Goal: Task Accomplishment & Management: Manage account settings

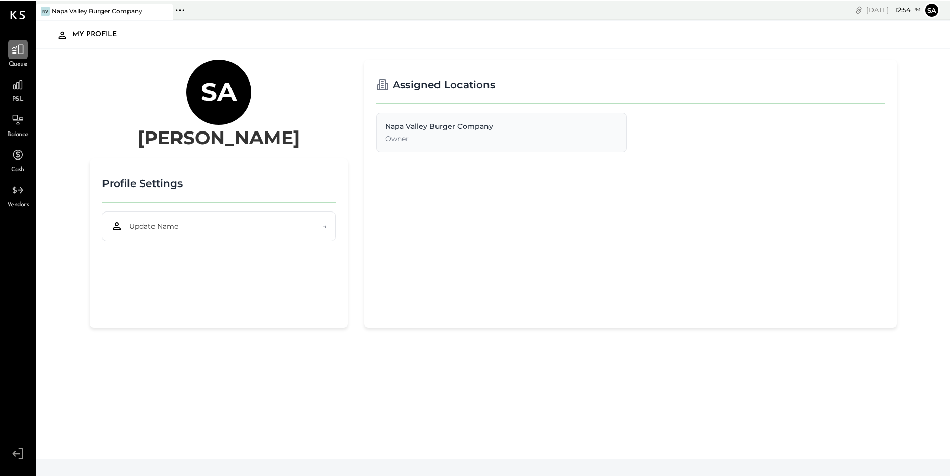
click at [24, 48] on icon at bounding box center [17, 48] width 13 height 13
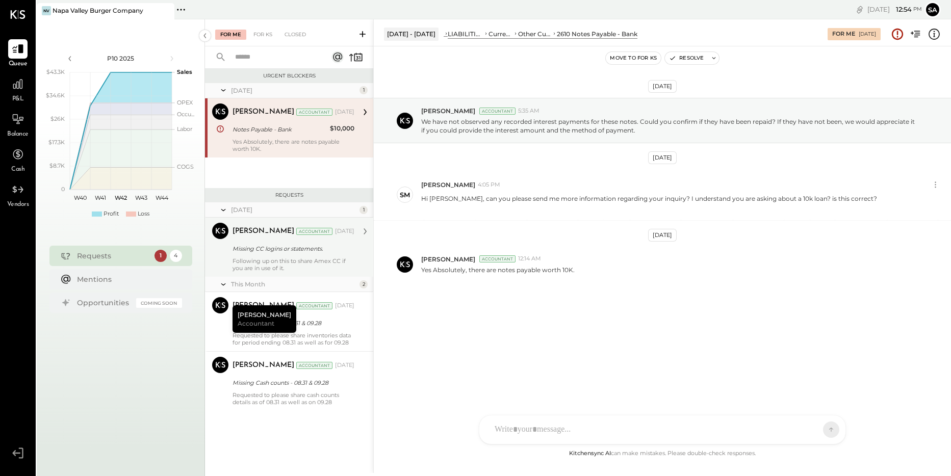
click at [274, 257] on div "[PERSON_NAME] Accountant [DATE] Missing CC logins or statements. Following up o…" at bounding box center [294, 247] width 122 height 49
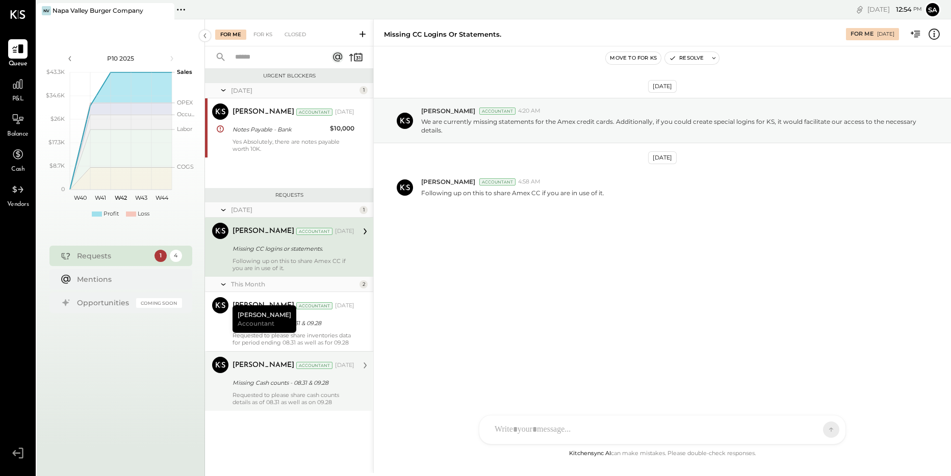
click at [283, 402] on div "Requested to please share cash counts details as of 08.31 as well as on 09.28" at bounding box center [294, 399] width 122 height 14
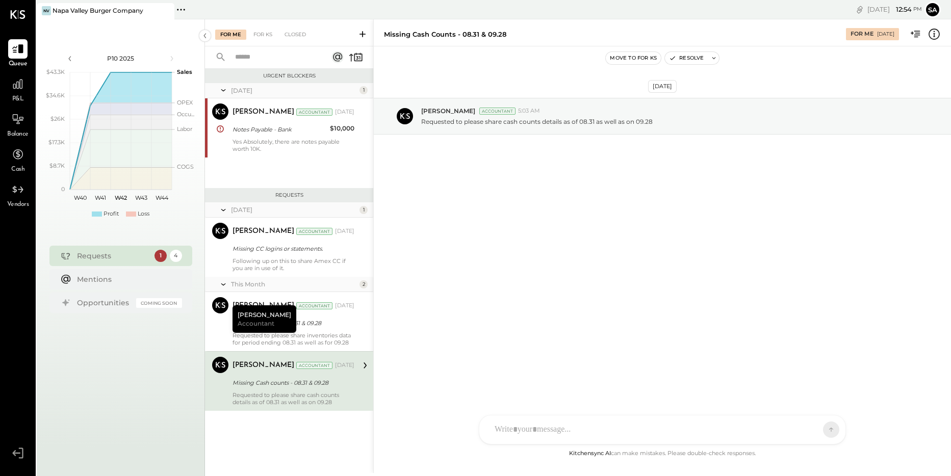
click at [223, 211] on icon at bounding box center [223, 210] width 10 height 26
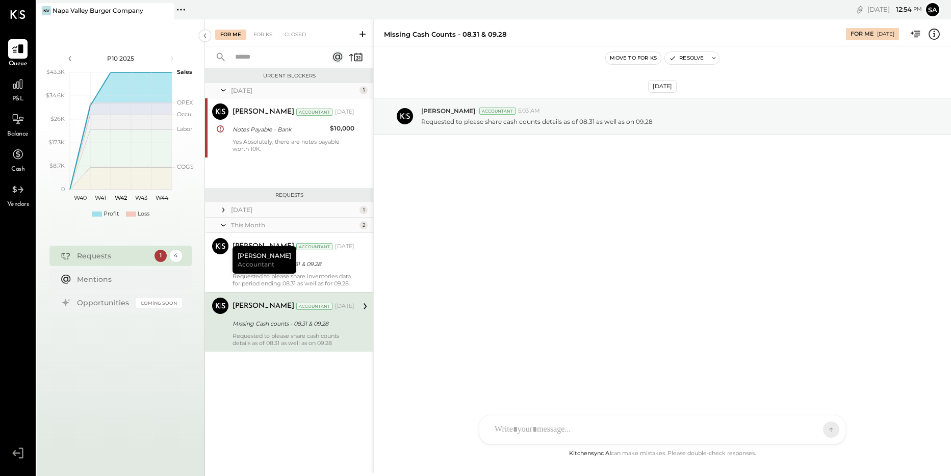
click at [224, 212] on icon at bounding box center [223, 210] width 10 height 10
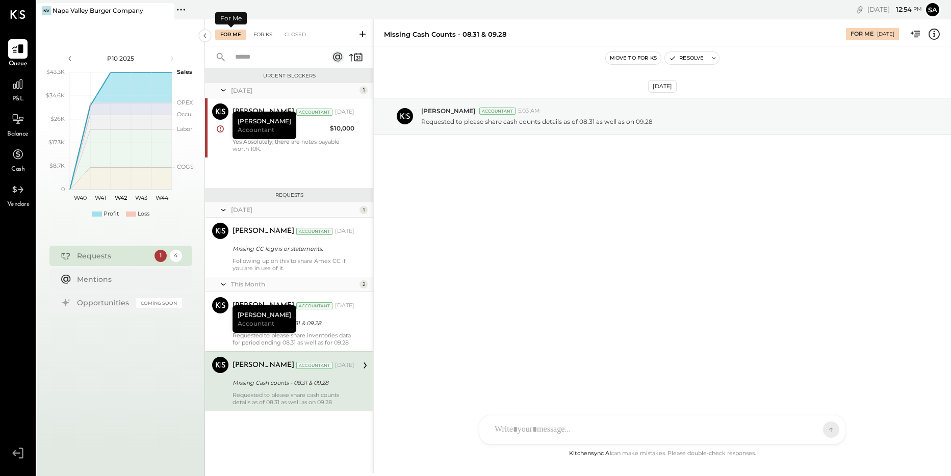
click at [271, 35] on div "For KS" at bounding box center [262, 35] width 29 height 10
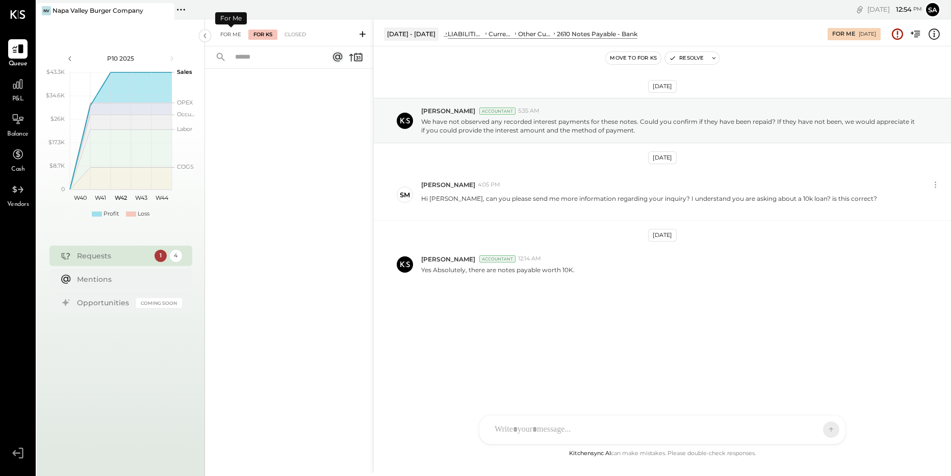
click at [228, 36] on div "For Me" at bounding box center [230, 35] width 31 height 10
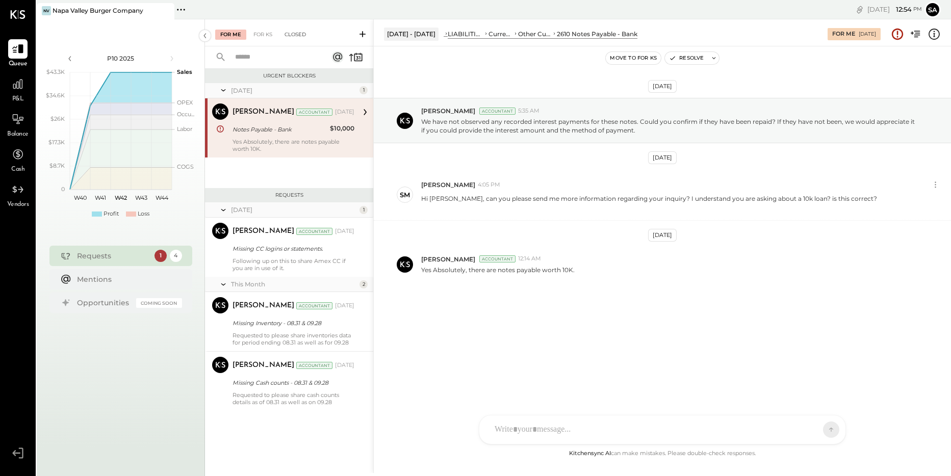
click at [286, 30] on div "Closed" at bounding box center [296, 35] width 32 height 10
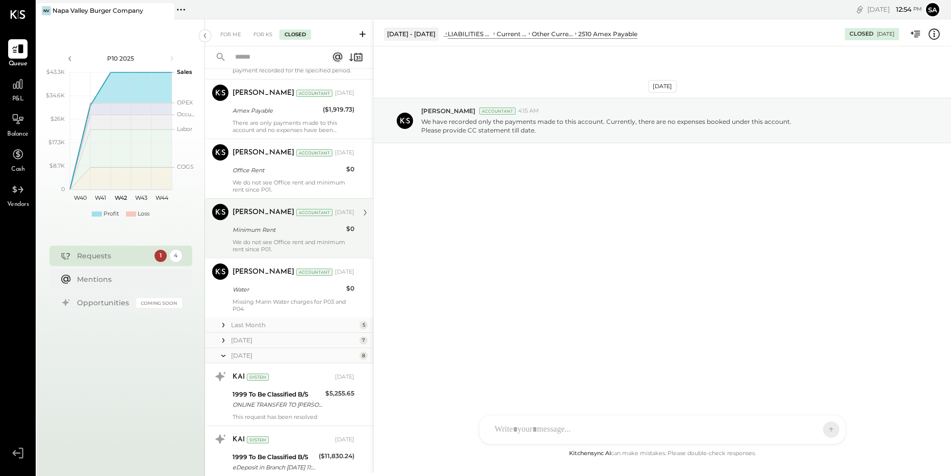
scroll to position [572, 0]
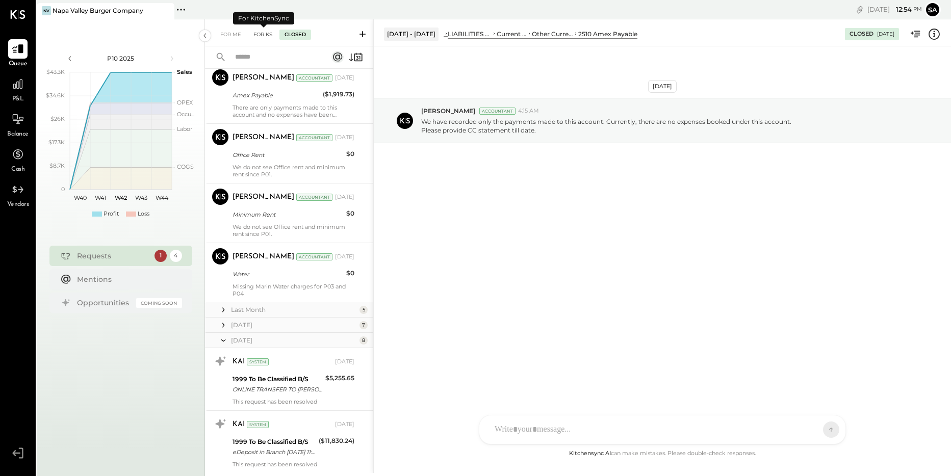
click at [259, 34] on div "For KS" at bounding box center [262, 35] width 29 height 10
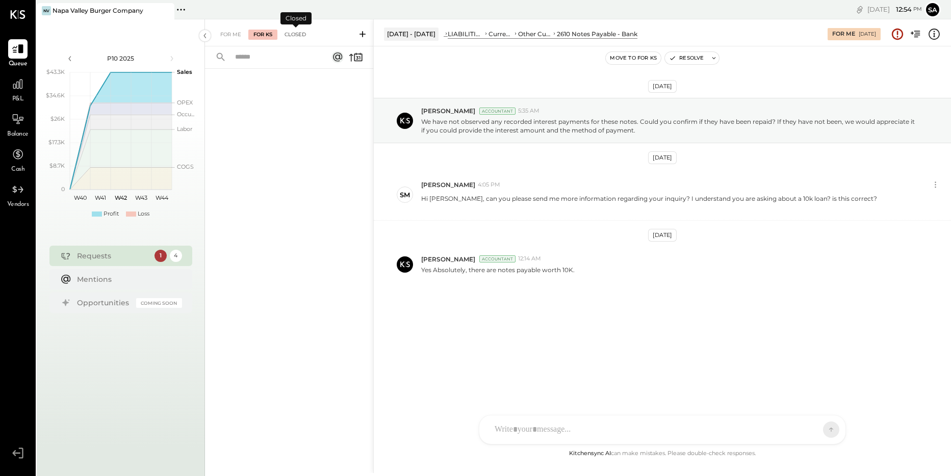
click at [290, 31] on div "Closed" at bounding box center [296, 35] width 32 height 10
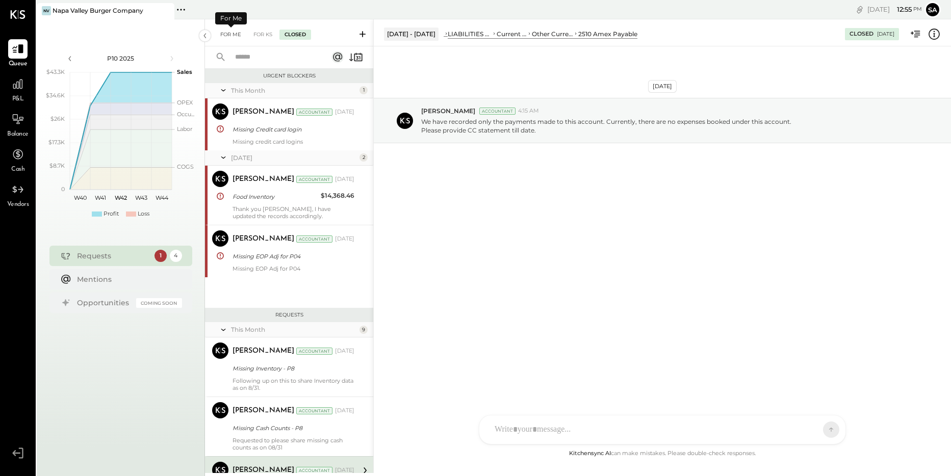
click at [226, 35] on div "For Me" at bounding box center [230, 35] width 31 height 10
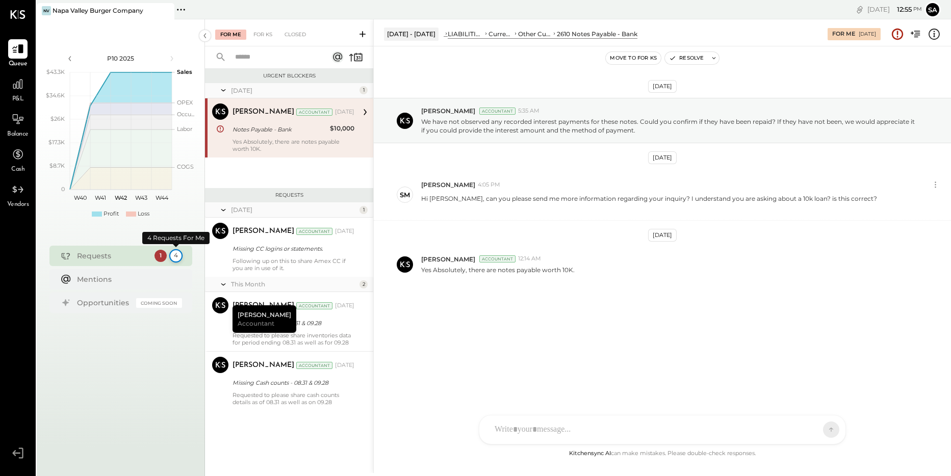
click at [178, 254] on div "4" at bounding box center [175, 255] width 13 height 13
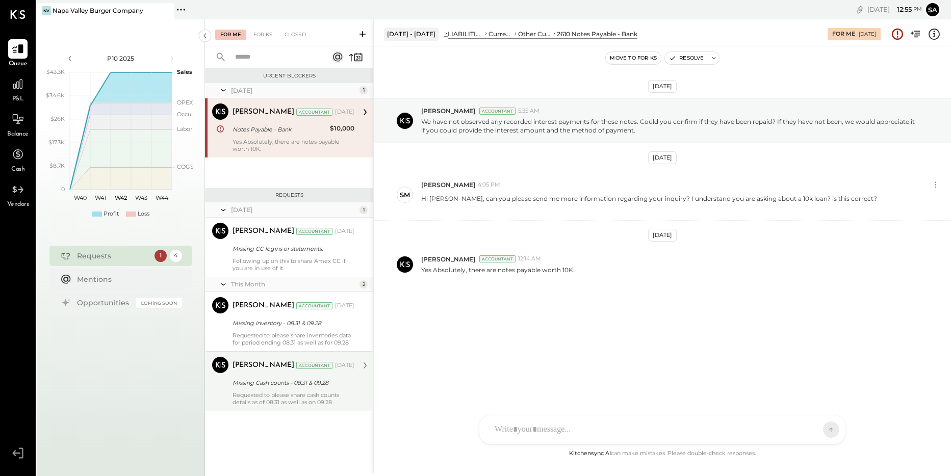
click at [270, 401] on div "Requested to please share cash counts details as of 08.31 as well as on 09.28" at bounding box center [294, 399] width 122 height 14
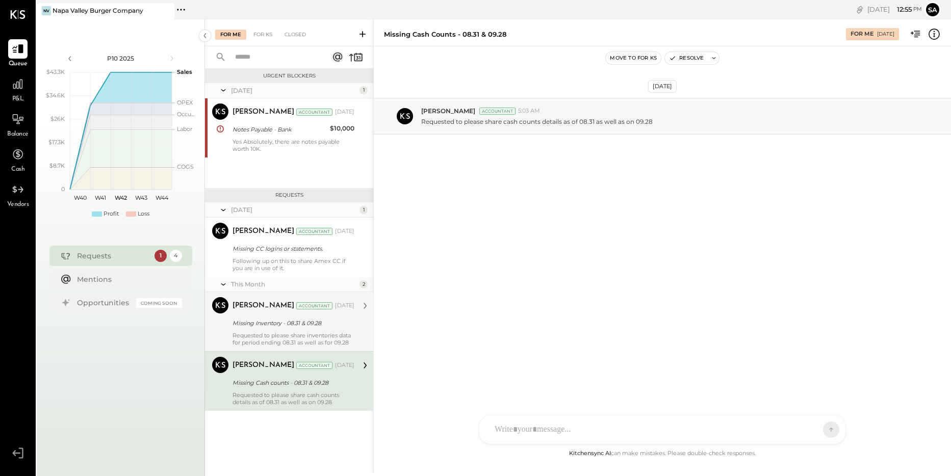
click at [258, 310] on div "[PERSON_NAME]" at bounding box center [264, 306] width 62 height 10
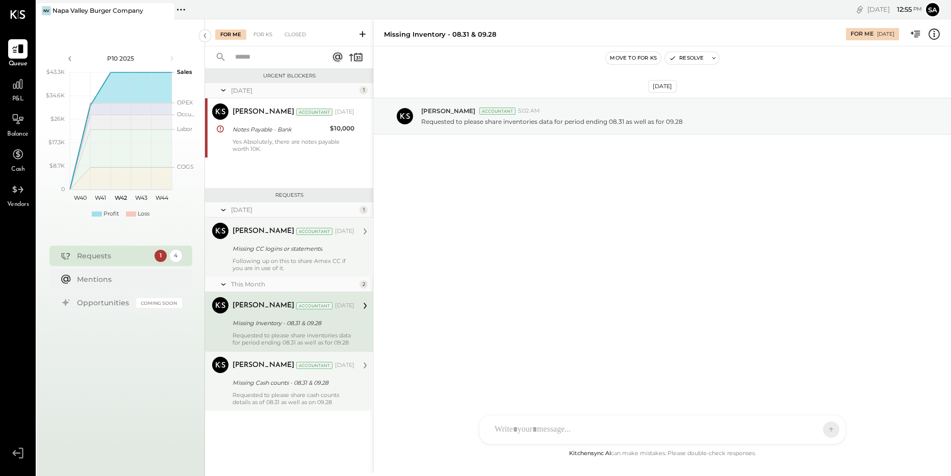
click at [262, 240] on div "[PERSON_NAME] Accountant [DATE]" at bounding box center [294, 231] width 122 height 17
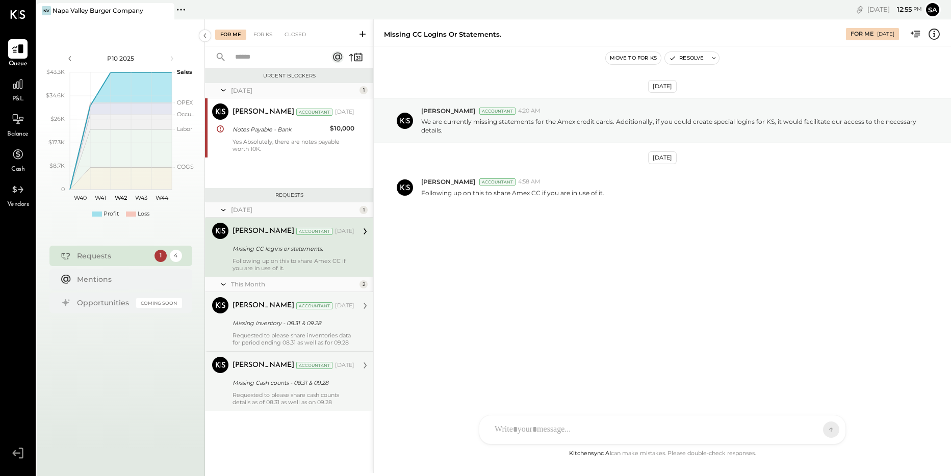
click at [250, 329] on div "Missing Inventory - 08.31 & 09.28" at bounding box center [292, 323] width 119 height 12
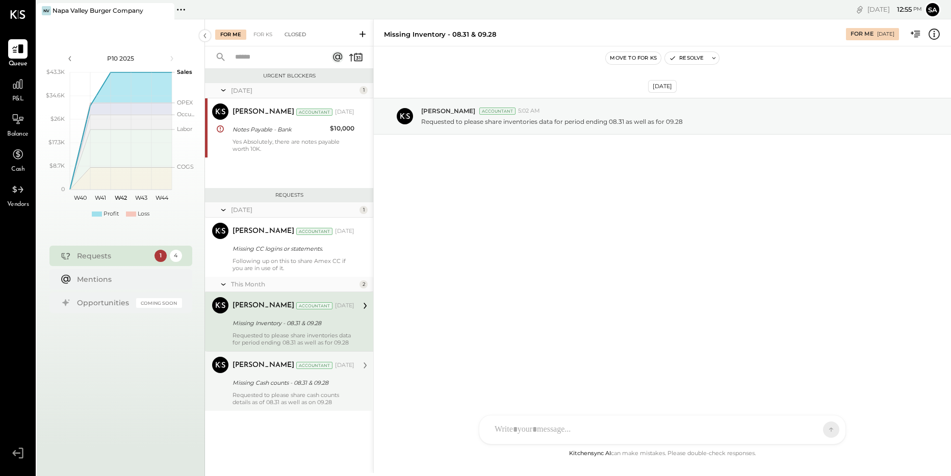
click at [289, 32] on div "Closed" at bounding box center [296, 35] width 32 height 10
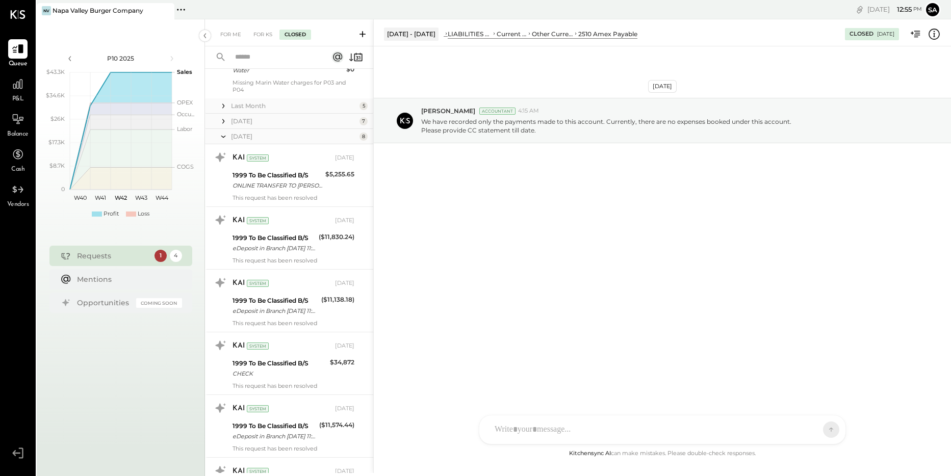
scroll to position [1018, 0]
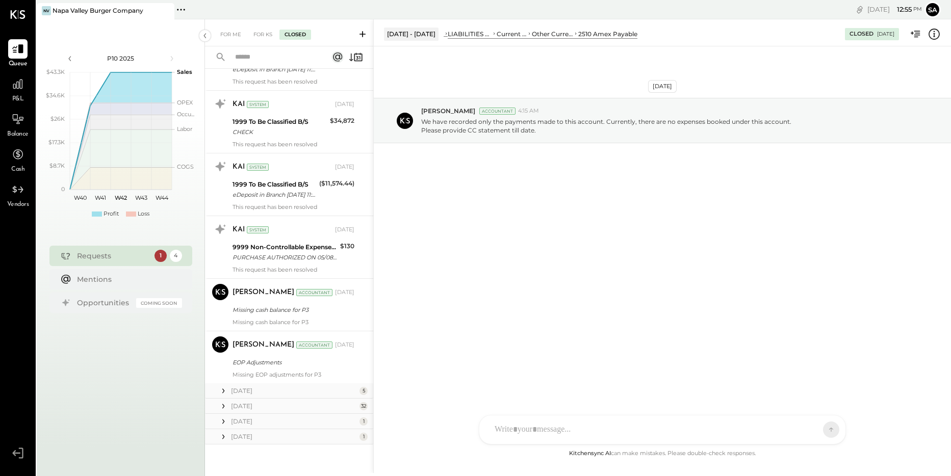
click at [308, 389] on div "[DATE]" at bounding box center [294, 391] width 126 height 9
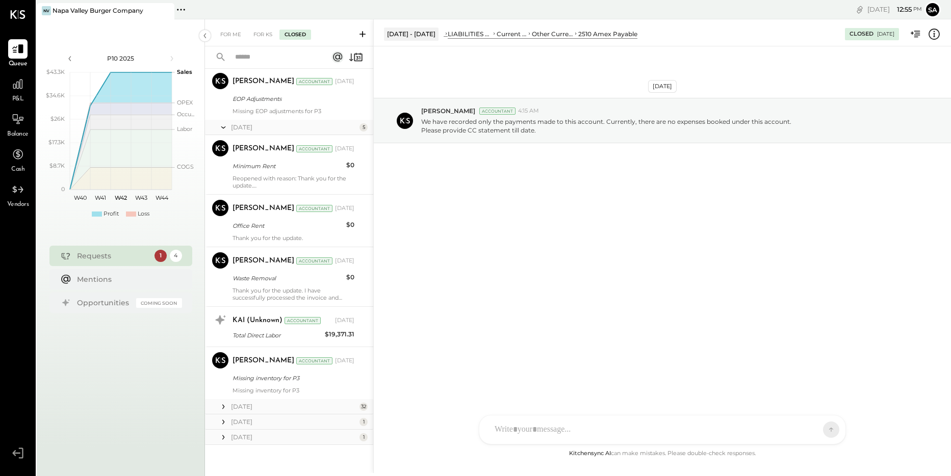
scroll to position [1282, 0]
click at [291, 369] on div "[PERSON_NAME] Accountant [DATE]" at bounding box center [294, 360] width 122 height 17
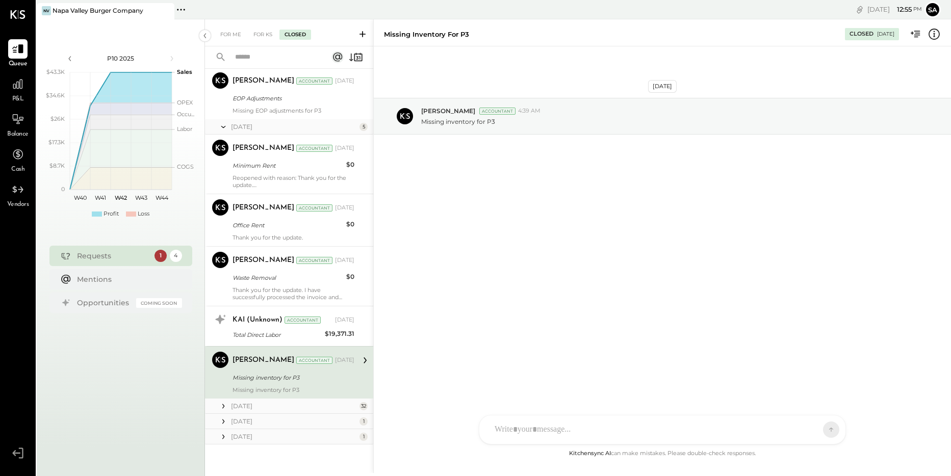
click at [279, 404] on div "[DATE]" at bounding box center [294, 406] width 126 height 9
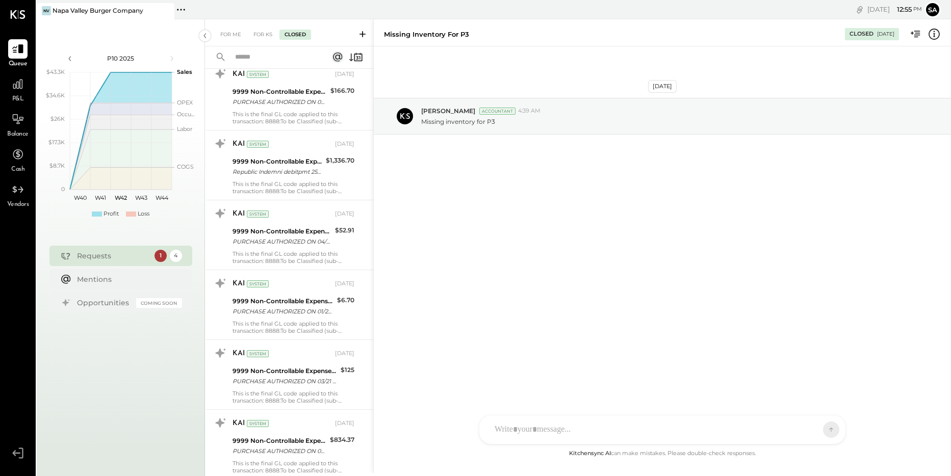
scroll to position [3511, 0]
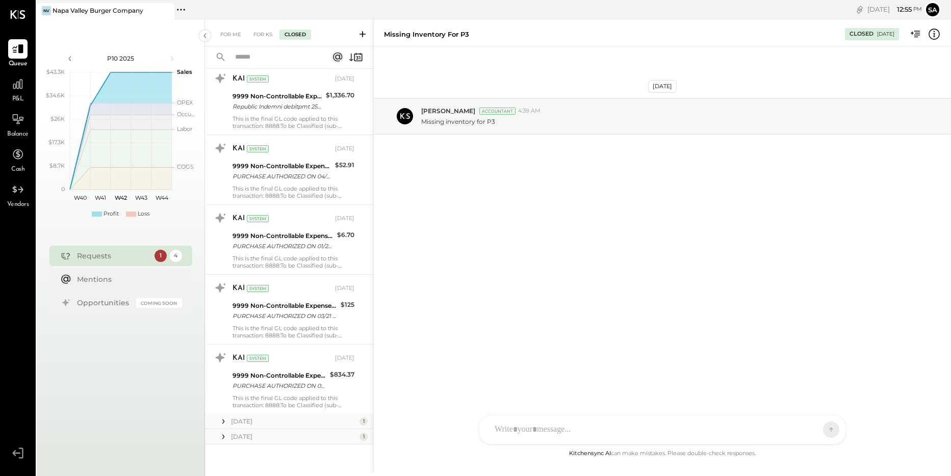
click at [282, 440] on div "[DATE]" at bounding box center [294, 437] width 126 height 9
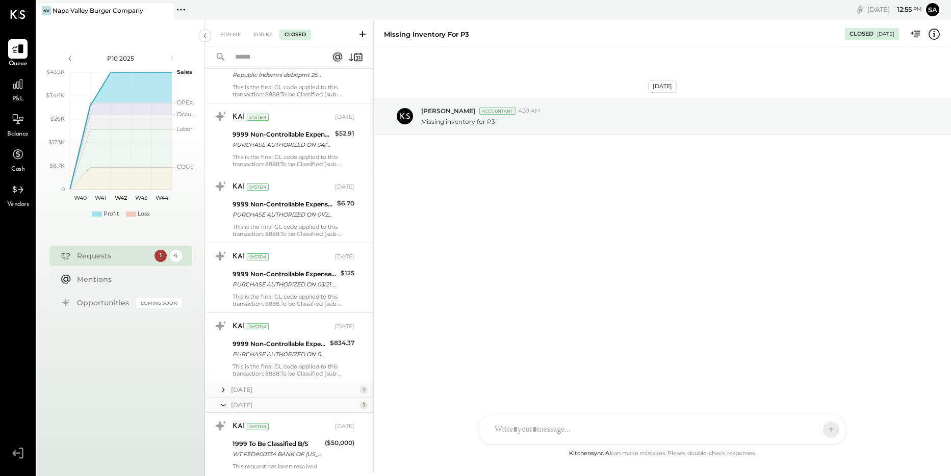
scroll to position [3573, 0]
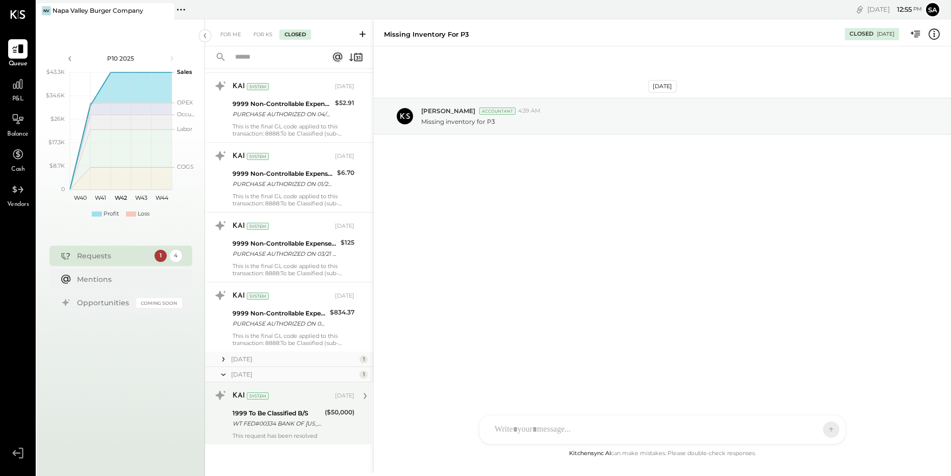
click at [282, 433] on div "This request has been resolved" at bounding box center [294, 436] width 122 height 7
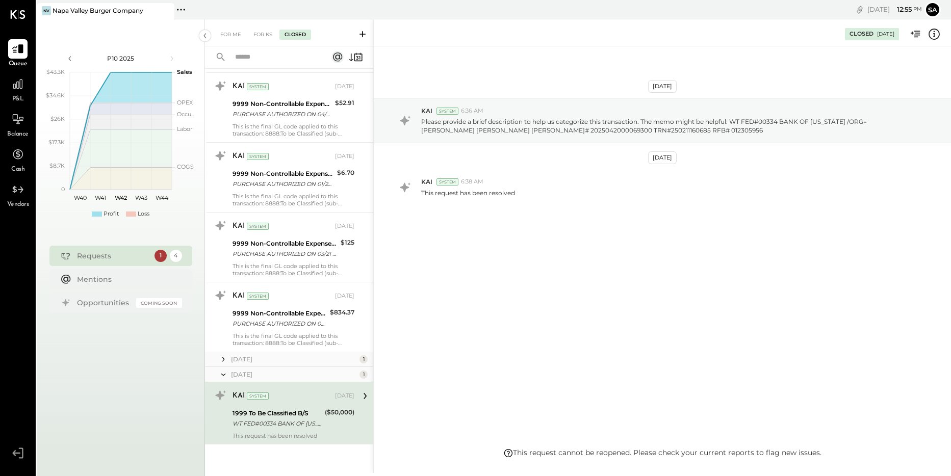
click at [283, 357] on div "[DATE]" at bounding box center [294, 359] width 126 height 9
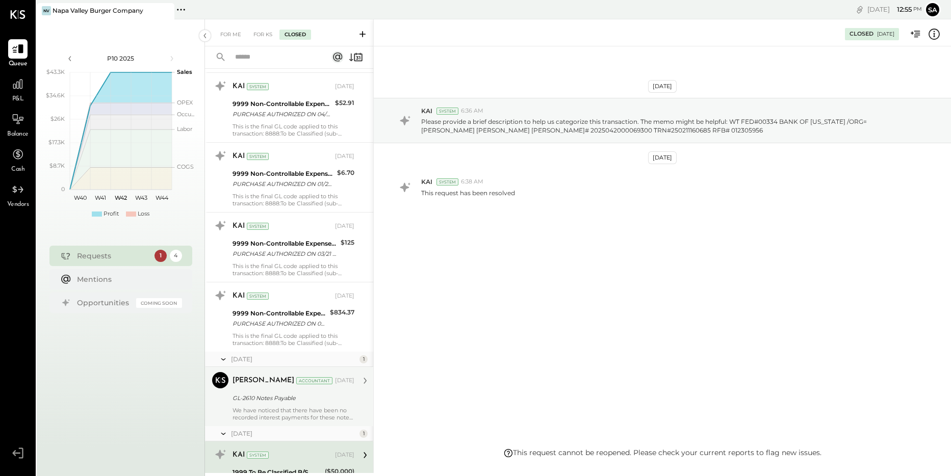
click at [282, 423] on div "[PERSON_NAME] Accountant [PERSON_NAME] Accountant [DATE] GL-2610 Notes Payable …" at bounding box center [289, 396] width 168 height 59
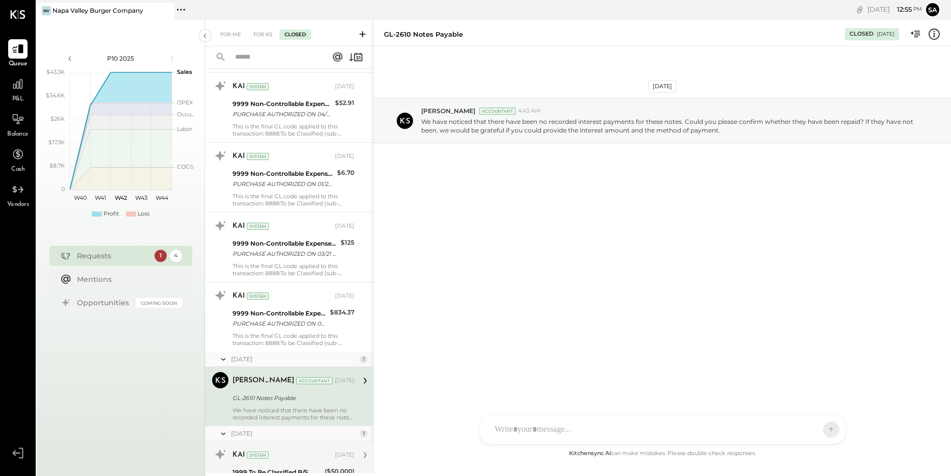
scroll to position [3522, 0]
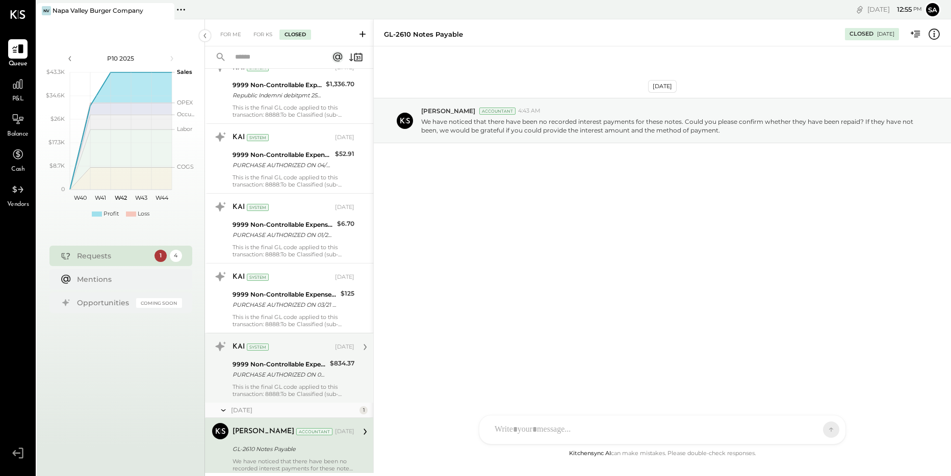
click at [287, 379] on div "PURCHASE AUTHORIZED ON 04/04 INFINIMARK ENTERPR [PHONE_NUMBER] CA S585094681247…" at bounding box center [280, 375] width 94 height 10
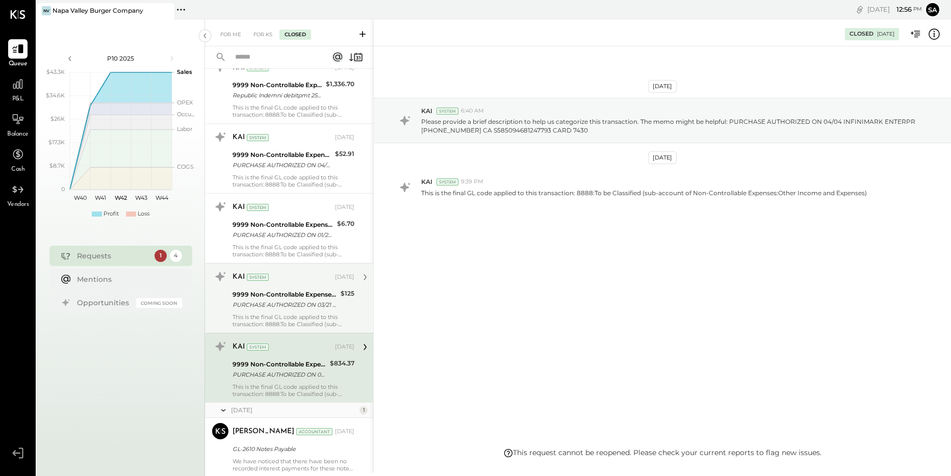
click at [280, 310] on div "PURCHASE AUTHORIZED ON 03/21 SEQUENTIAL [PHONE_NUMBER] OR S465080805735223 CARD…" at bounding box center [285, 305] width 105 height 10
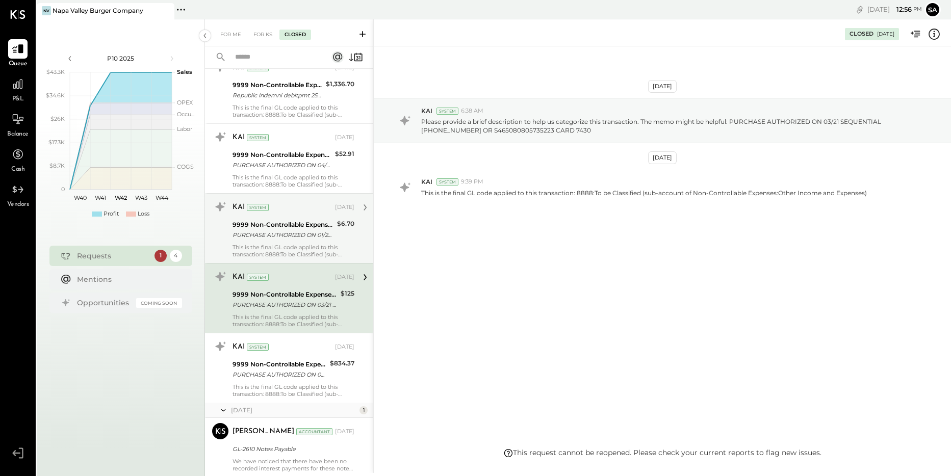
click at [279, 253] on div "This is the final GL code applied to this transaction: 8888:To be Classified (s…" at bounding box center [294, 251] width 122 height 14
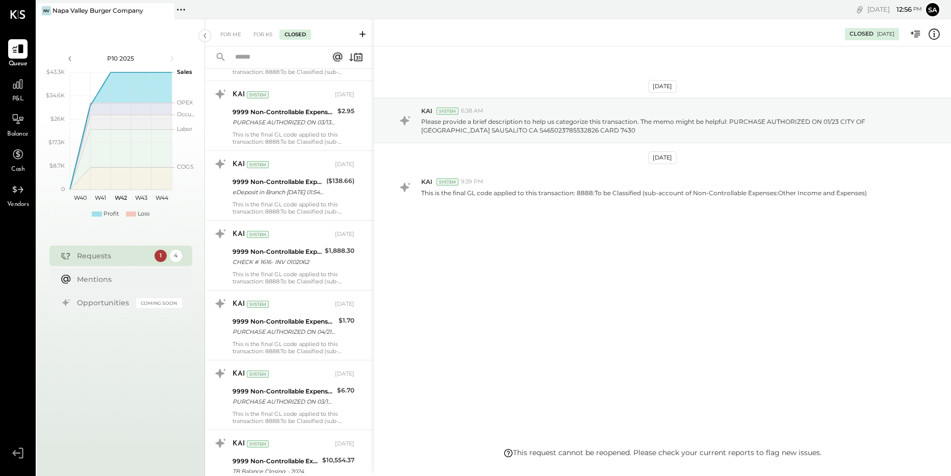
scroll to position [2859, 0]
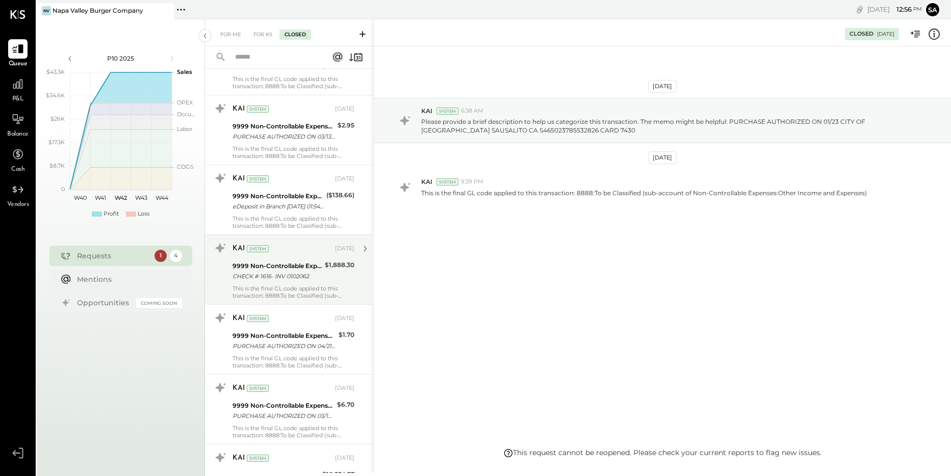
click at [281, 259] on div "KAI System [DATE] 9999 Non-Controllable Expenses:Other Income and Expenses:To b…" at bounding box center [294, 269] width 122 height 59
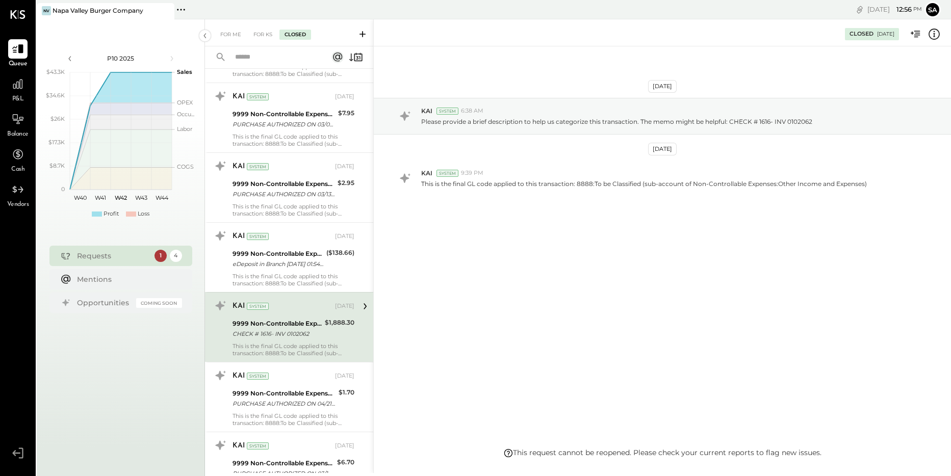
scroll to position [2706, 0]
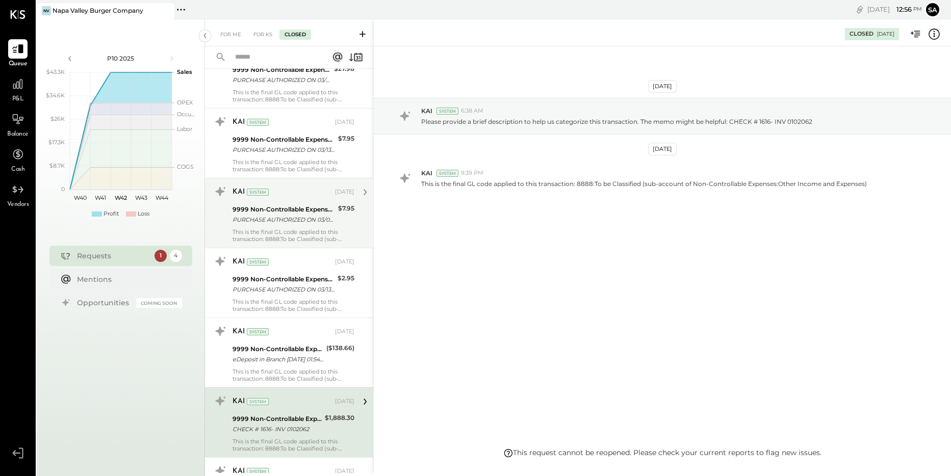
click at [286, 226] on div "KAI System [DATE] 9999 Non-Controllable Expenses:Other Income and Expenses:To b…" at bounding box center [294, 213] width 122 height 59
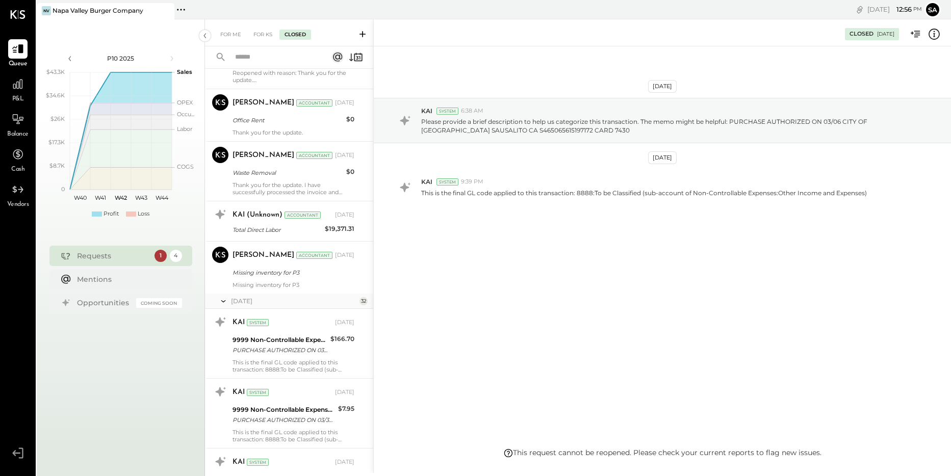
scroll to position [1379, 0]
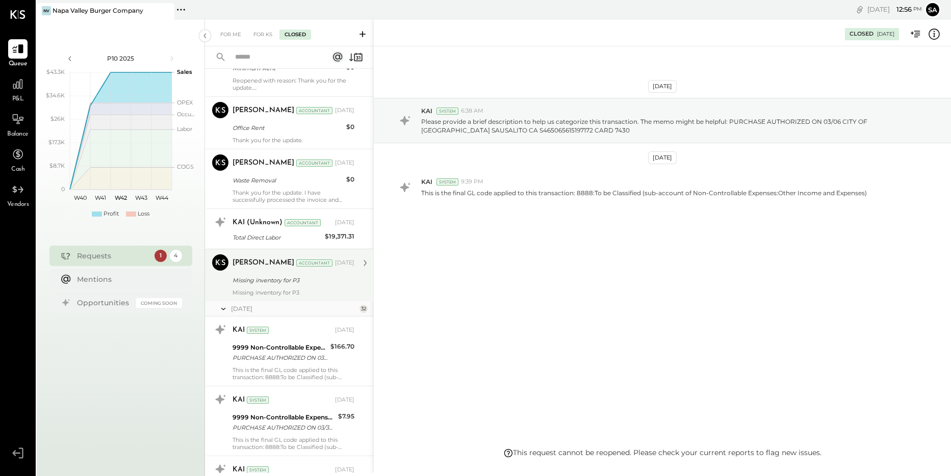
click at [267, 290] on div "Missing inventory for P3" at bounding box center [294, 292] width 122 height 7
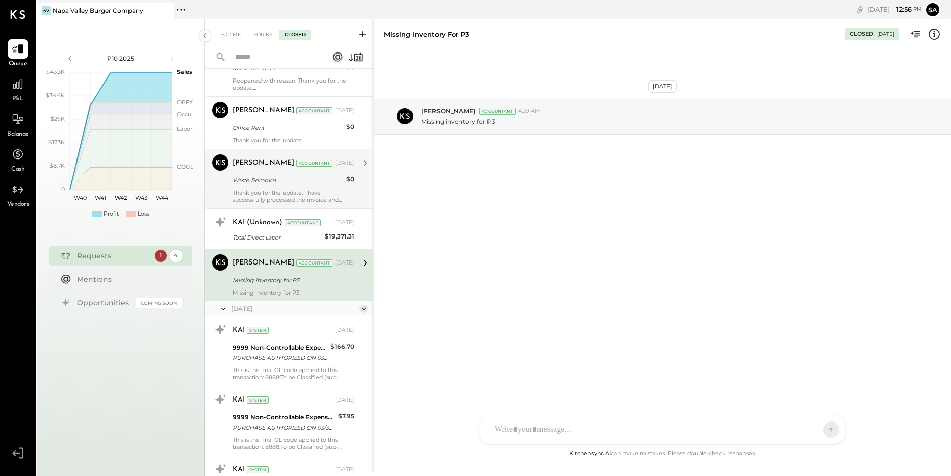
click at [280, 200] on div "Thank you for the update. I have successfully processed the invoice and marked …" at bounding box center [294, 196] width 122 height 14
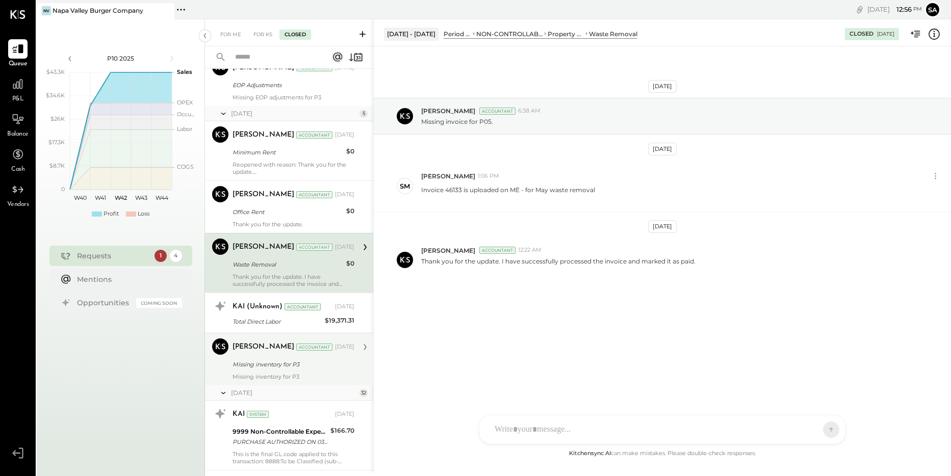
scroll to position [1277, 0]
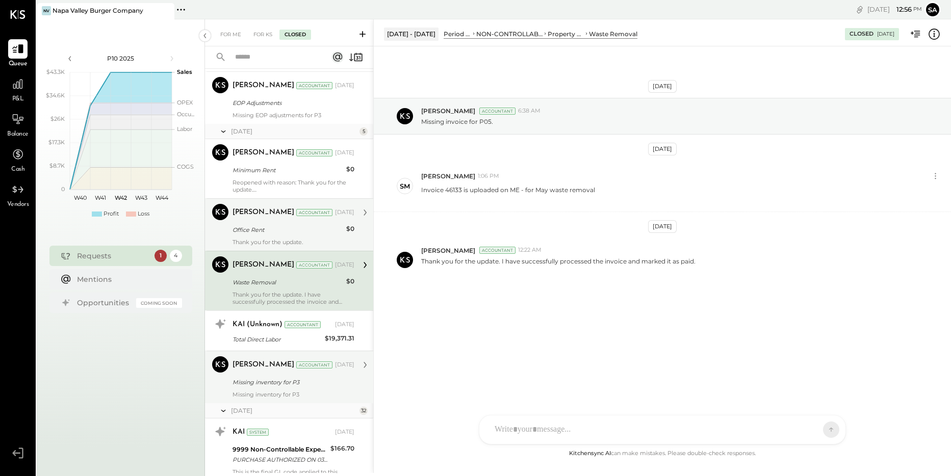
click at [276, 232] on div "Office Rent" at bounding box center [288, 230] width 111 height 10
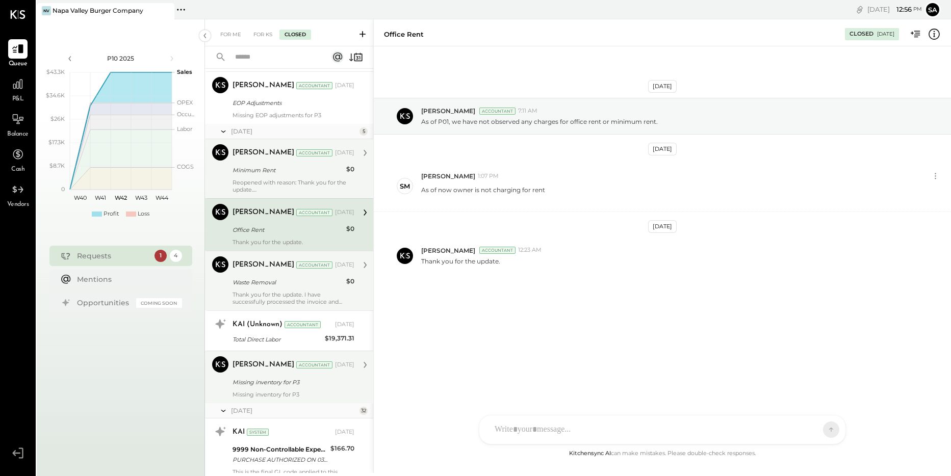
click at [280, 188] on div "Reopened with reason: Thank you for the update." at bounding box center [294, 186] width 122 height 14
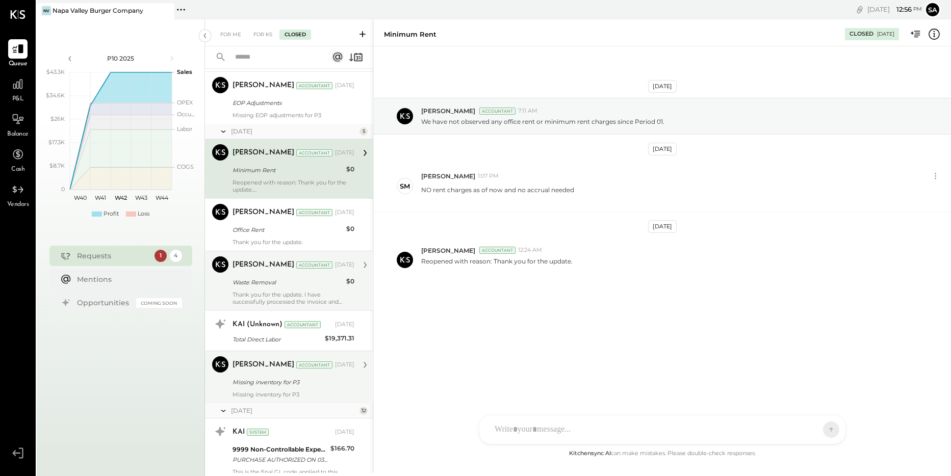
scroll to position [1226, 0]
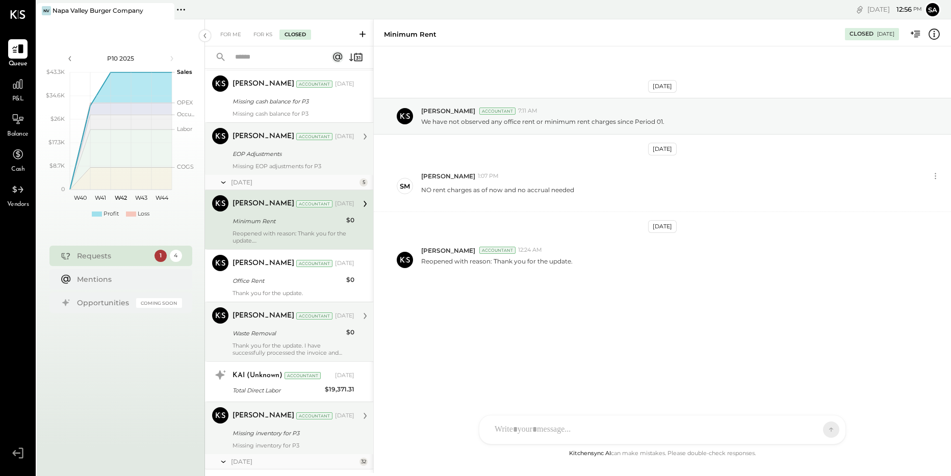
click at [296, 156] on div "EOP Adjustments" at bounding box center [292, 154] width 119 height 10
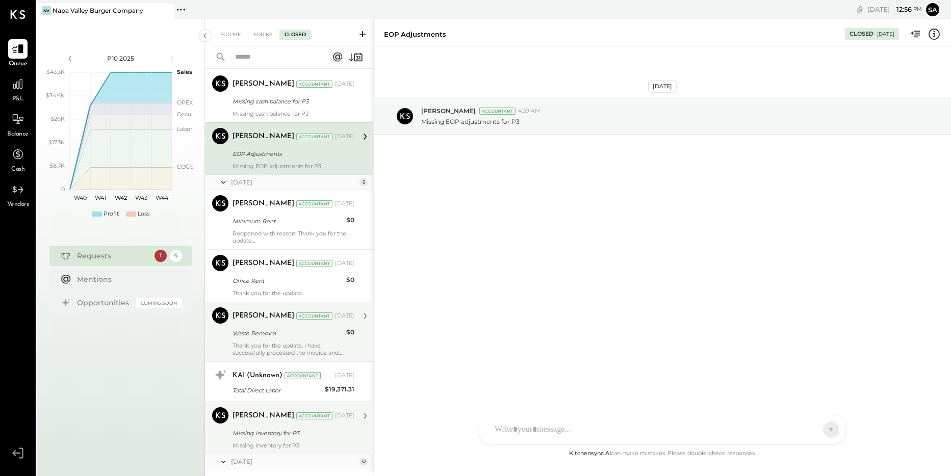
scroll to position [1175, 0]
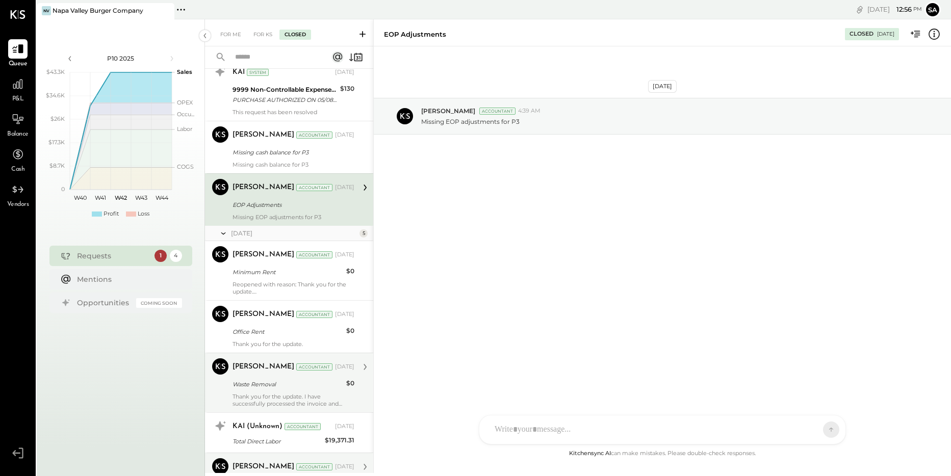
click at [296, 156] on div "Missing cash balance for P3" at bounding box center [292, 152] width 119 height 10
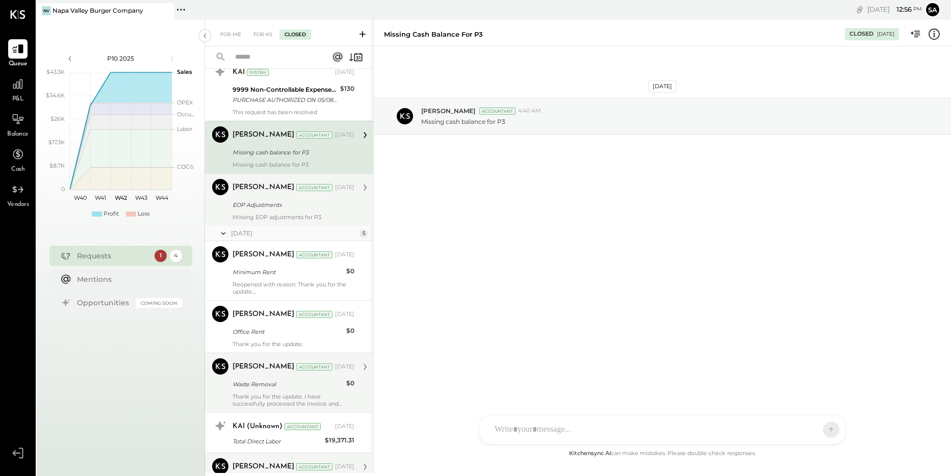
scroll to position [1124, 0]
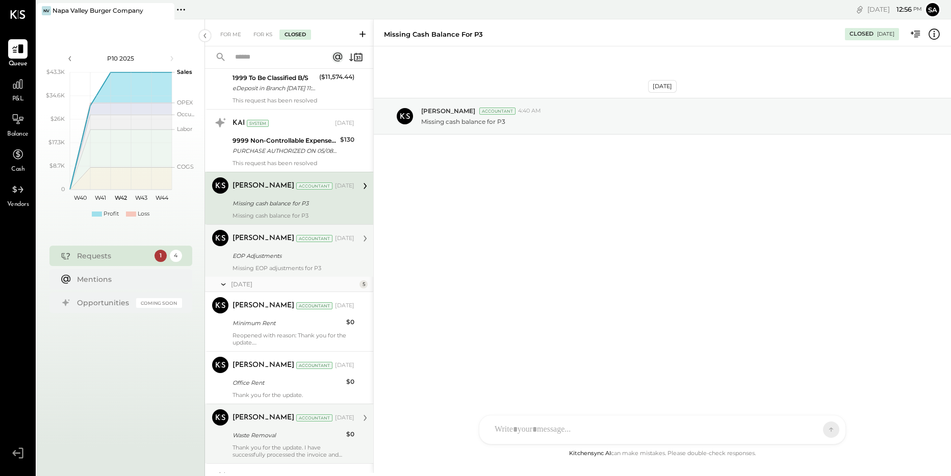
click at [296, 156] on div "PURCHASE AUTHORIZED ON 05/08 [PERSON_NAME] LAW, PLLC [PERSON_NAME]@ericperk VA …" at bounding box center [285, 151] width 105 height 10
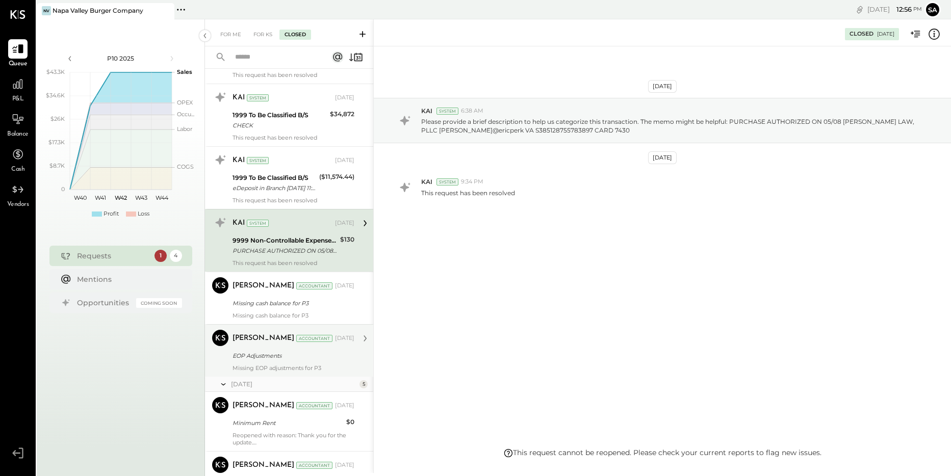
scroll to position [1022, 0]
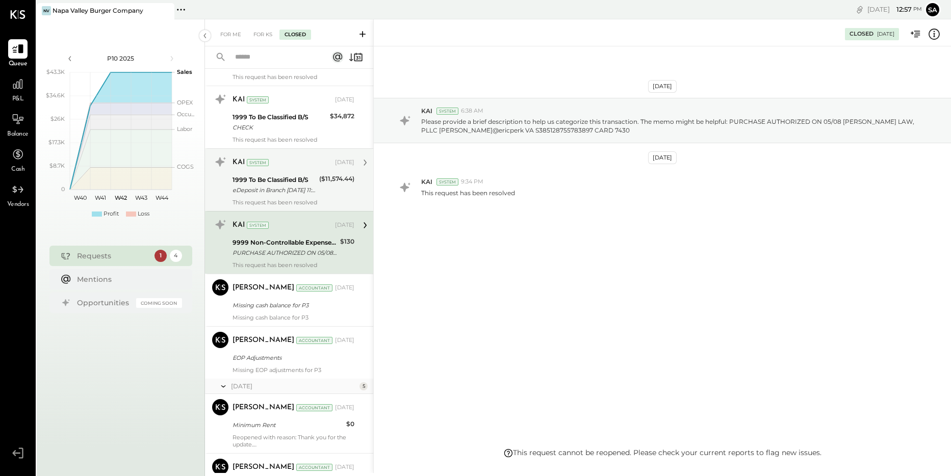
click at [290, 193] on div "eDeposit in Branch [DATE] 11:07:39 AM [STREET_ADDRESS]" at bounding box center [275, 190] width 84 height 10
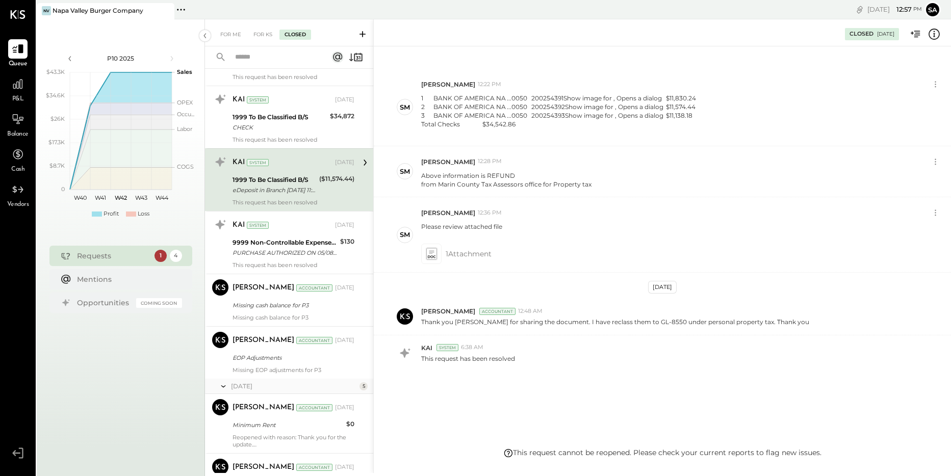
scroll to position [971, 0]
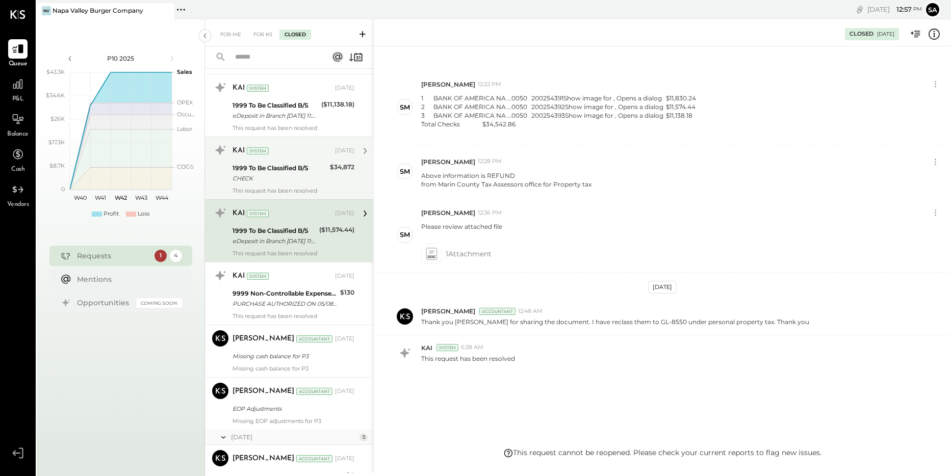
click at [290, 182] on div "CHECK" at bounding box center [280, 178] width 94 height 10
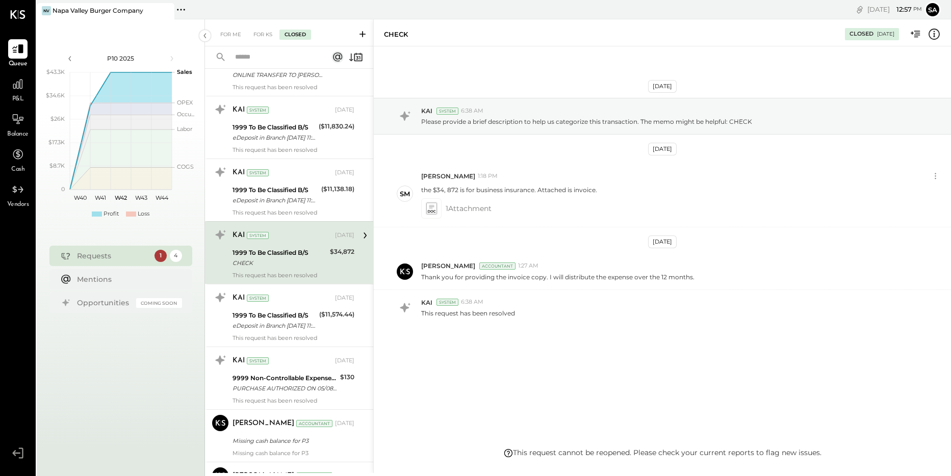
scroll to position [869, 0]
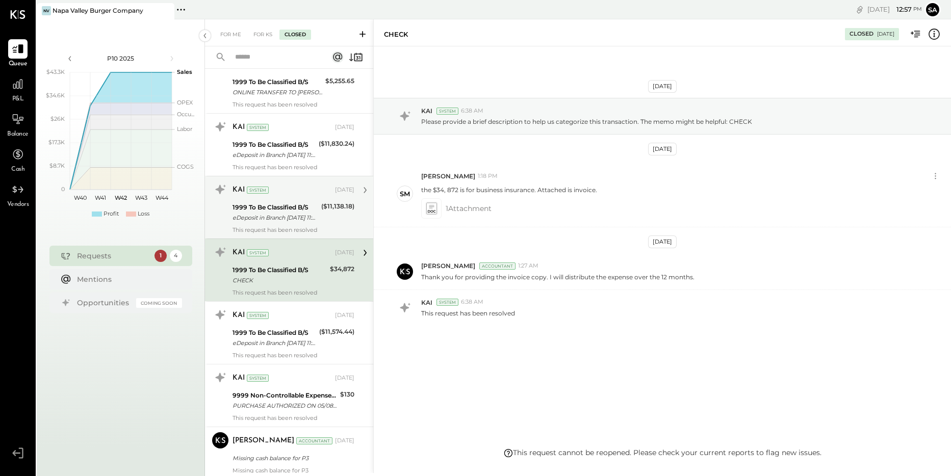
click at [273, 213] on div "eDeposit in Branch [DATE] 11:07:39 AM [STREET_ADDRESS]" at bounding box center [276, 218] width 86 height 10
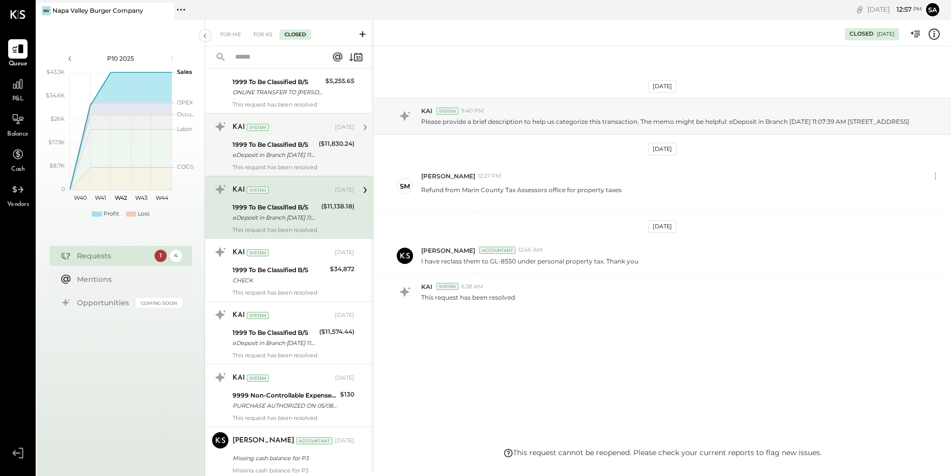
click at [281, 152] on div "eDeposit in Branch [DATE] 11:07:39 AM [STREET_ADDRESS]" at bounding box center [274, 155] width 83 height 10
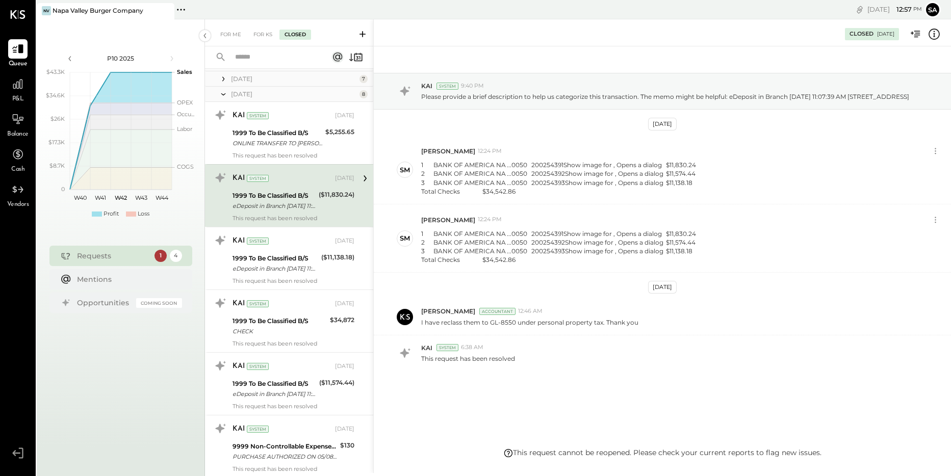
scroll to position [767, 0]
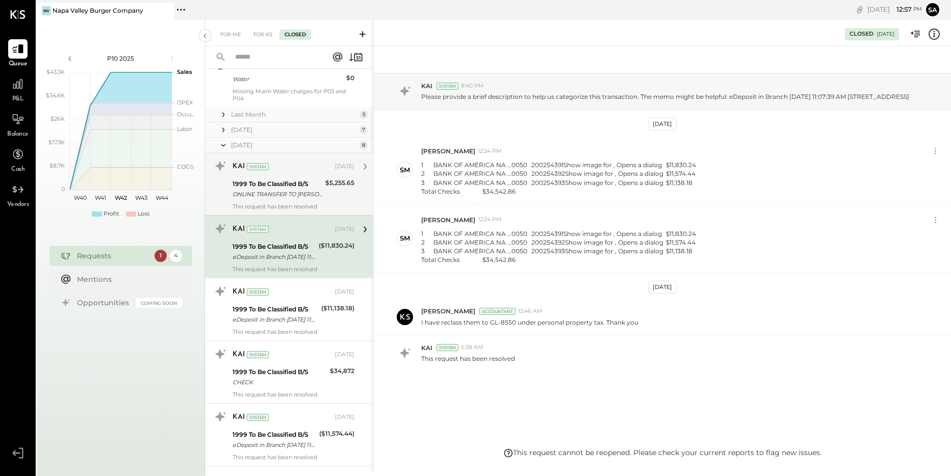
click at [275, 188] on div "1999 To Be Classified B/S" at bounding box center [278, 184] width 90 height 10
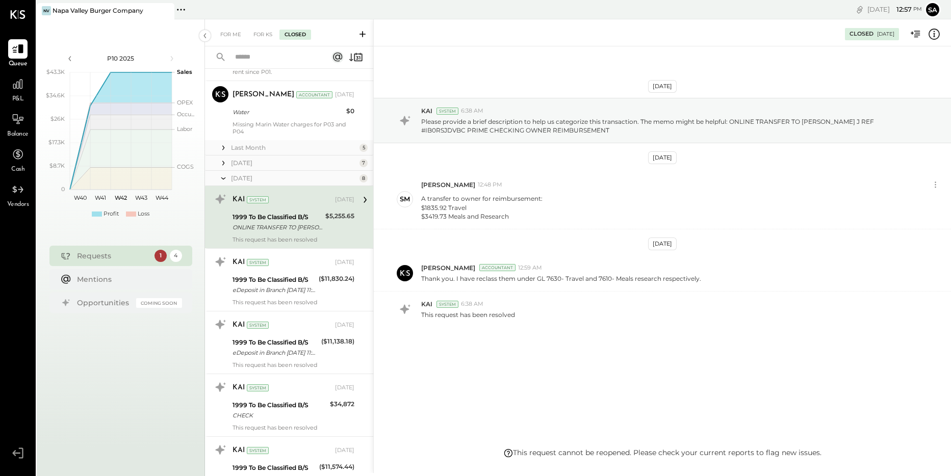
scroll to position [716, 0]
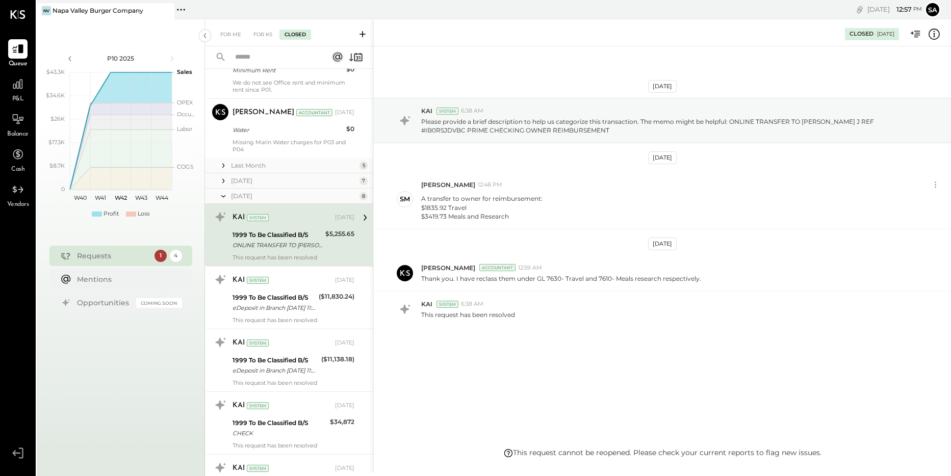
click at [270, 196] on div "[DATE]" at bounding box center [294, 196] width 126 height 9
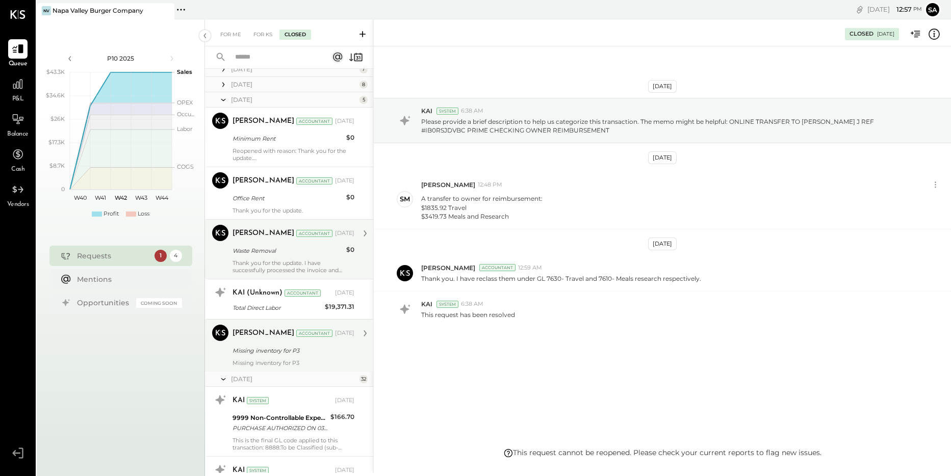
scroll to position [604, 0]
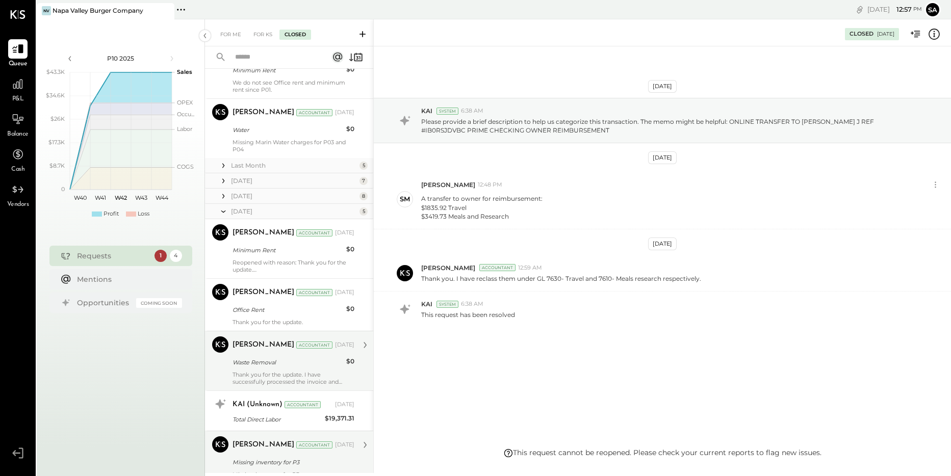
click at [279, 178] on div "[DATE]" at bounding box center [294, 180] width 126 height 9
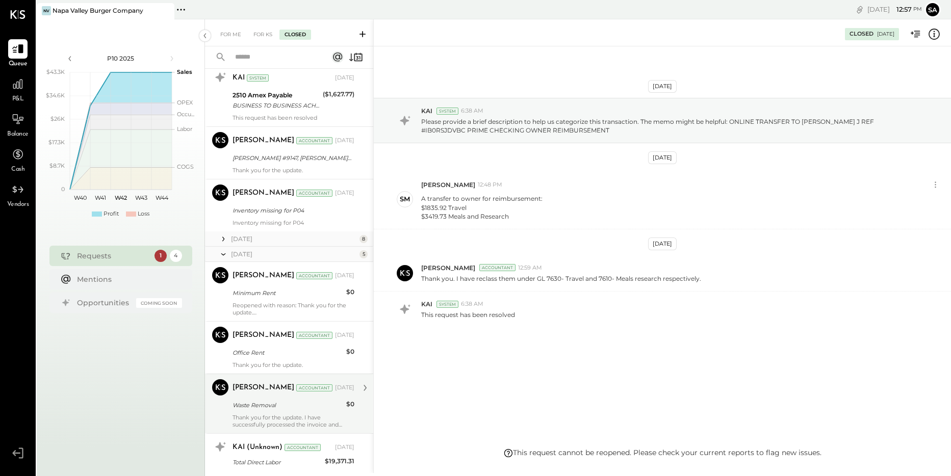
scroll to position [911, 0]
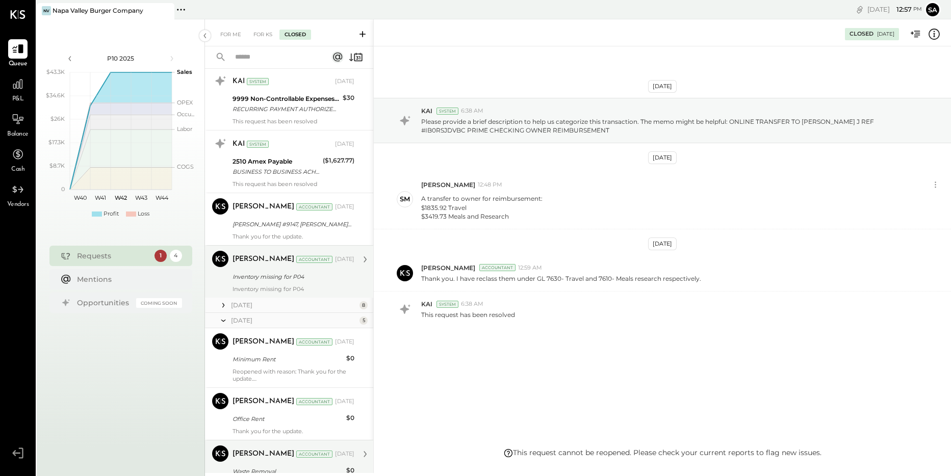
click at [281, 274] on div "Inventory missing for P04" at bounding box center [292, 277] width 119 height 10
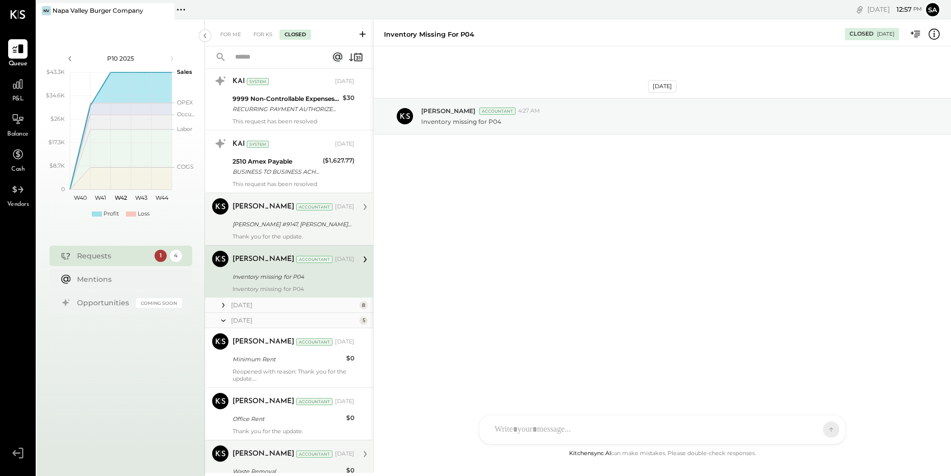
click at [290, 231] on div "[PERSON_NAME] Accountant [DATE] [PERSON_NAME] #9147, [PERSON_NAME] #9318 Thank …" at bounding box center [294, 219] width 122 height 42
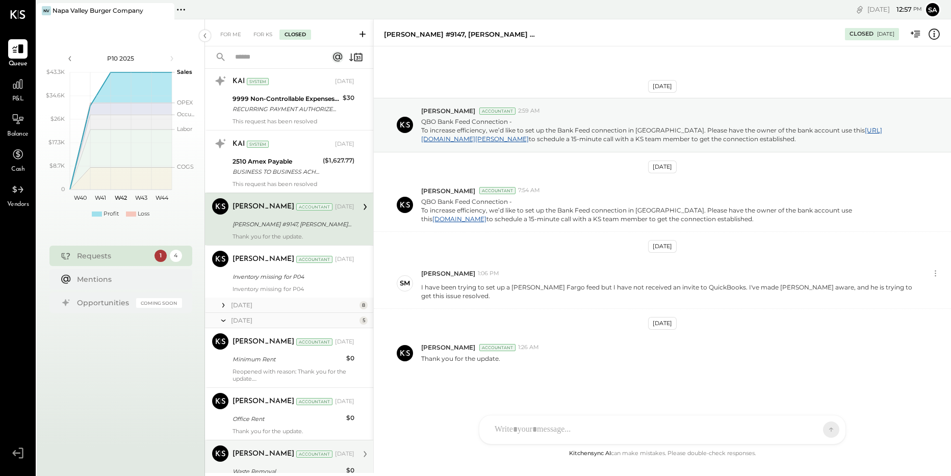
scroll to position [860, 0]
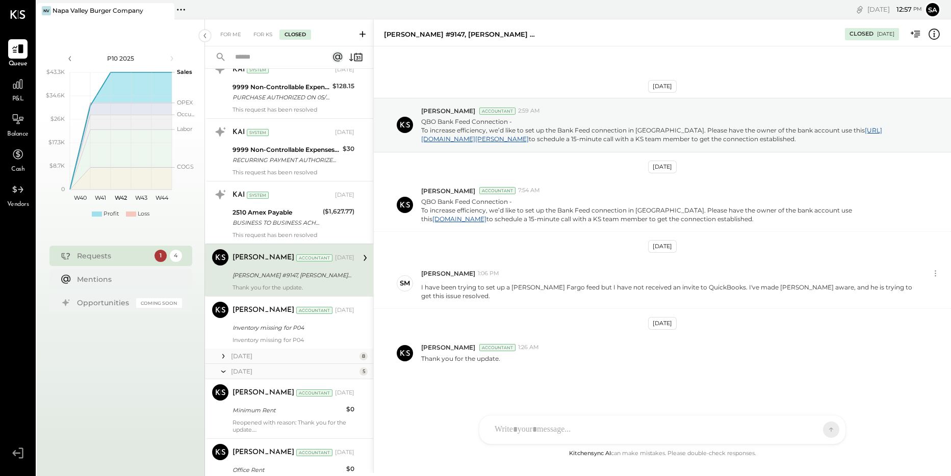
click at [290, 231] on div "KAI System [DATE] 2510 Amex Payable BUSINESS TO BUSINESS ACH AMERICAN EXPRESS A…" at bounding box center [294, 213] width 122 height 52
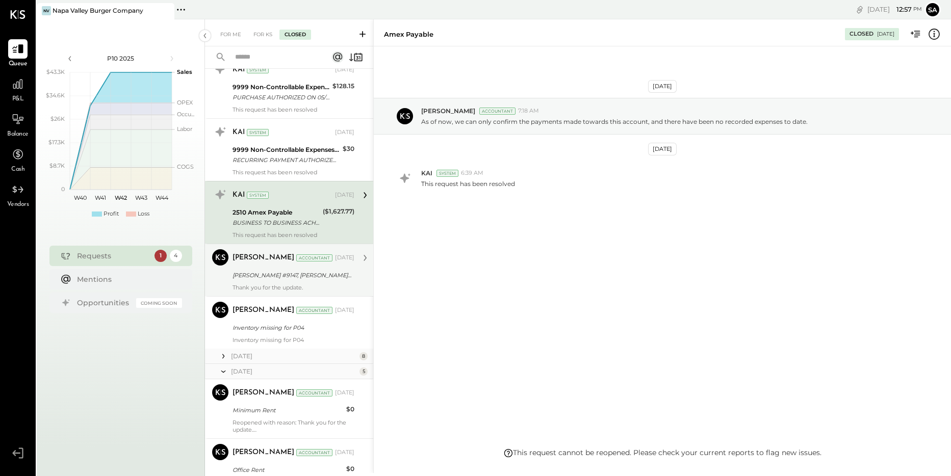
scroll to position [809, 0]
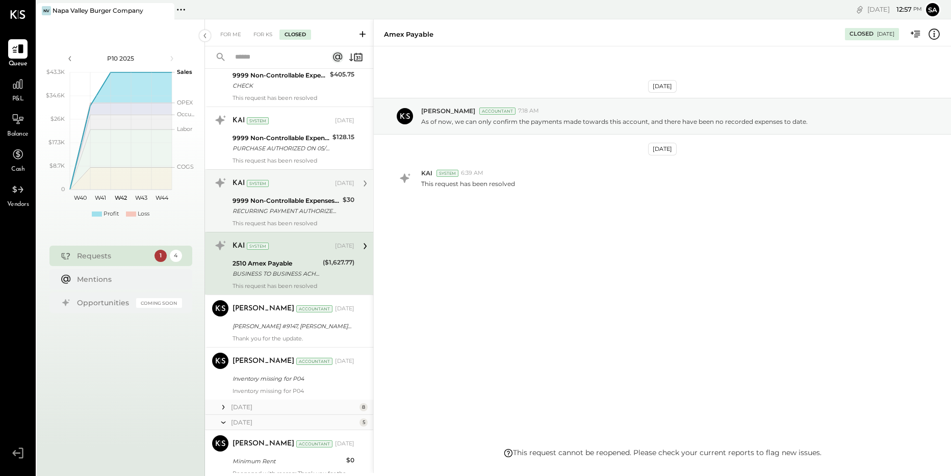
click at [291, 227] on div "This request has been resolved" at bounding box center [294, 223] width 122 height 7
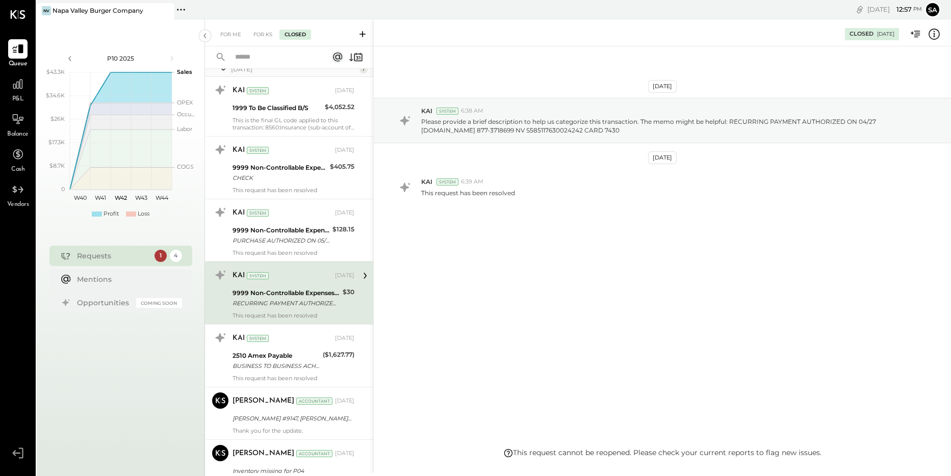
scroll to position [706, 0]
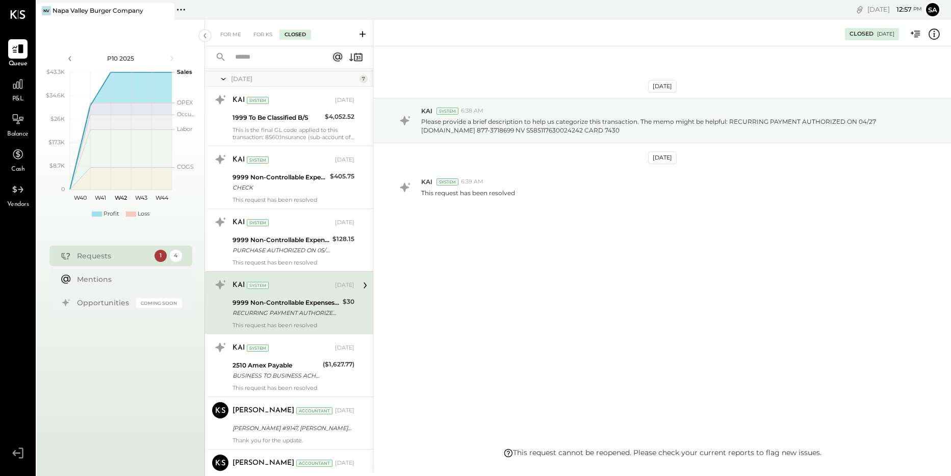
click at [291, 227] on div "KAI System" at bounding box center [283, 223] width 100 height 10
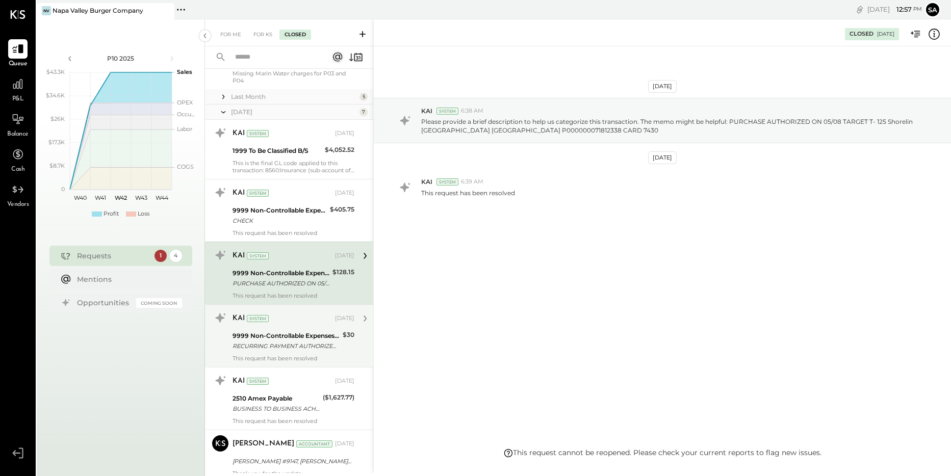
scroll to position [655, 0]
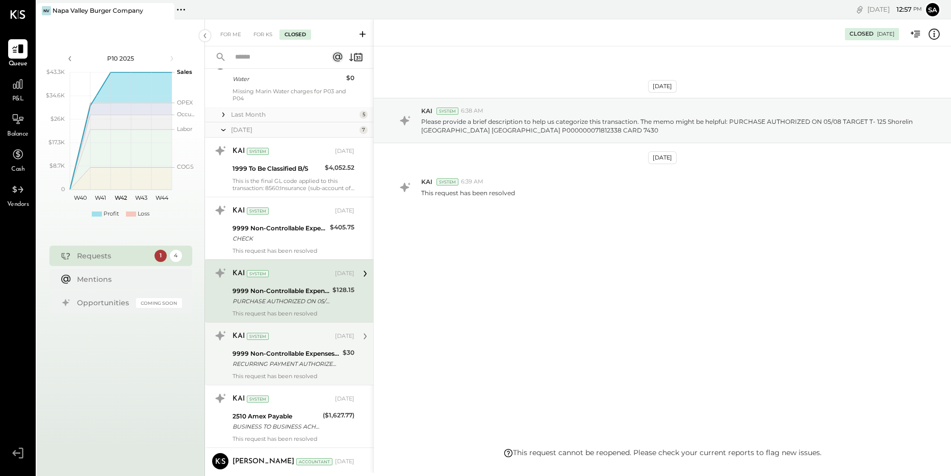
click at [291, 227] on div "9999 Non-Controllable Expenses:Other Income and Expenses:To be Classified" at bounding box center [280, 228] width 94 height 10
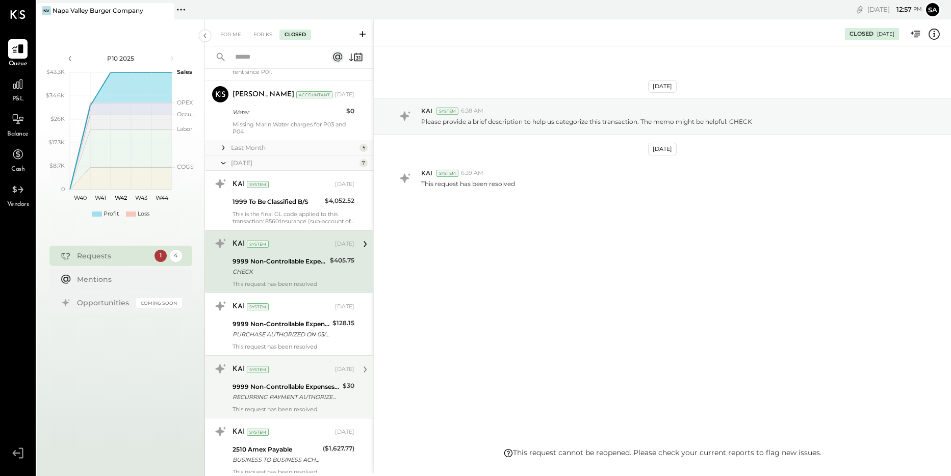
scroll to position [604, 0]
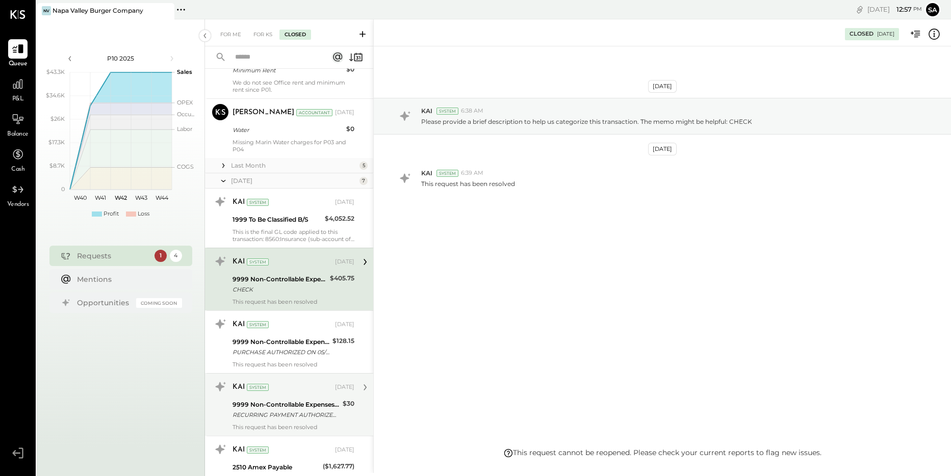
click at [291, 227] on div "KAI System [DATE] 1999 To Be Classified B/S $4,052.52 This is the final GL code…" at bounding box center [294, 218] width 122 height 49
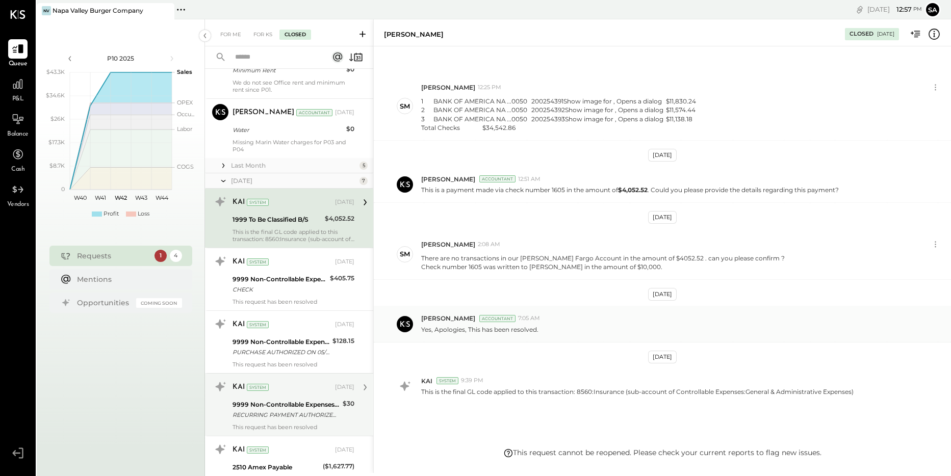
scroll to position [71, 0]
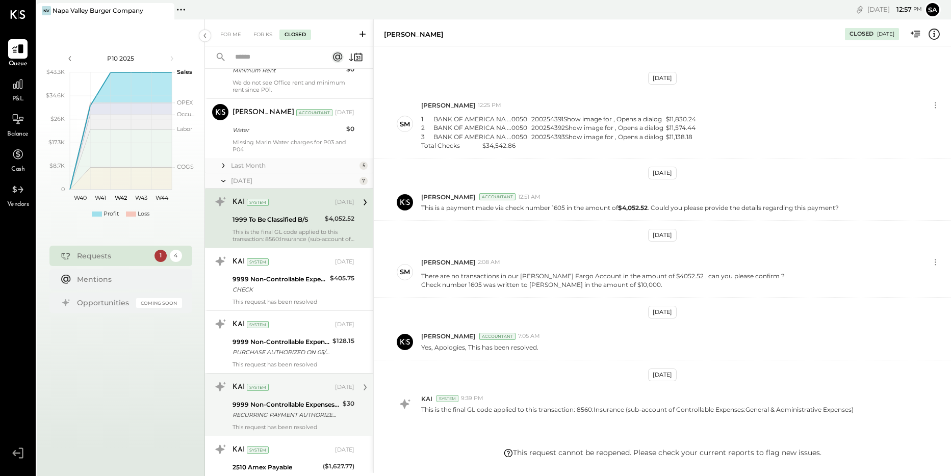
click at [293, 169] on div "Last Month" at bounding box center [294, 165] width 126 height 9
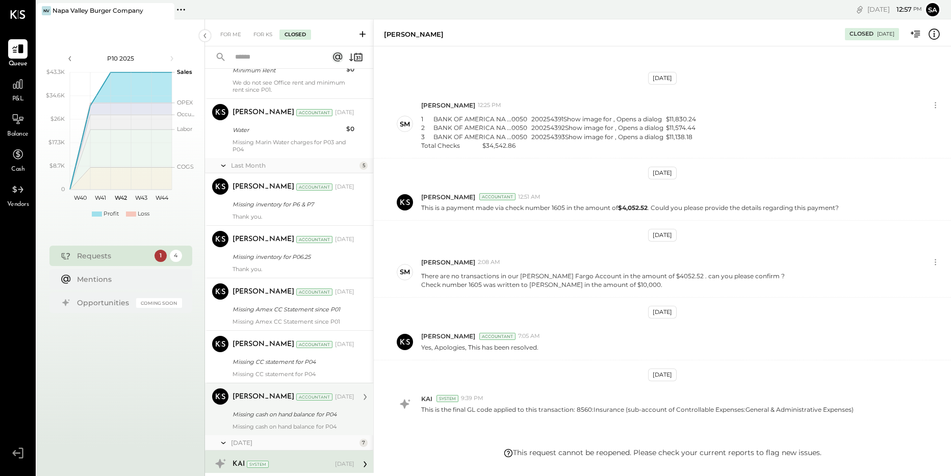
click at [296, 409] on div "Missing cash on hand balance for P04" at bounding box center [292, 415] width 119 height 12
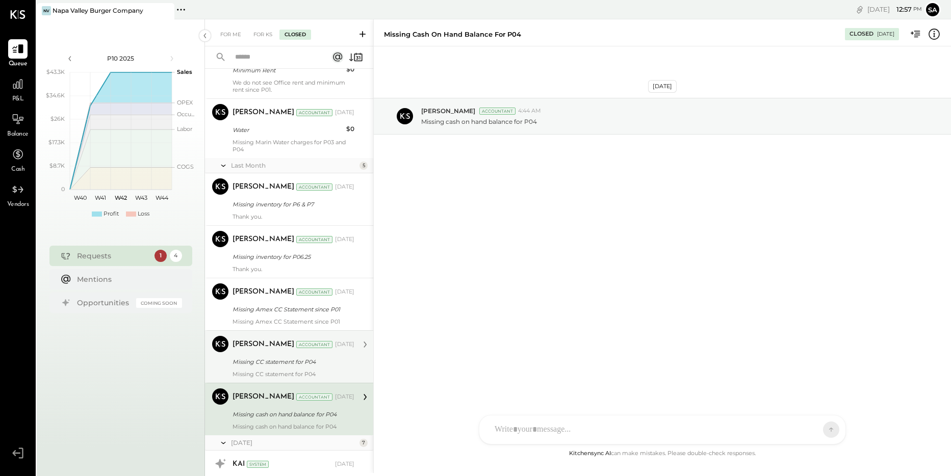
click at [304, 366] on div "Missing CC statement for P04" at bounding box center [292, 362] width 119 height 10
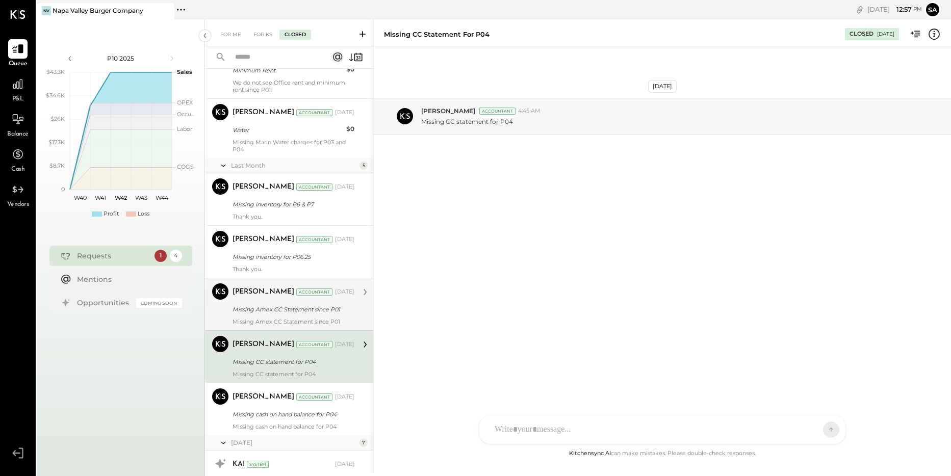
click at [301, 317] on div "[PERSON_NAME] Accountant [DATE] Missing Amex CC Statement since P01 Missing Ame…" at bounding box center [294, 305] width 122 height 42
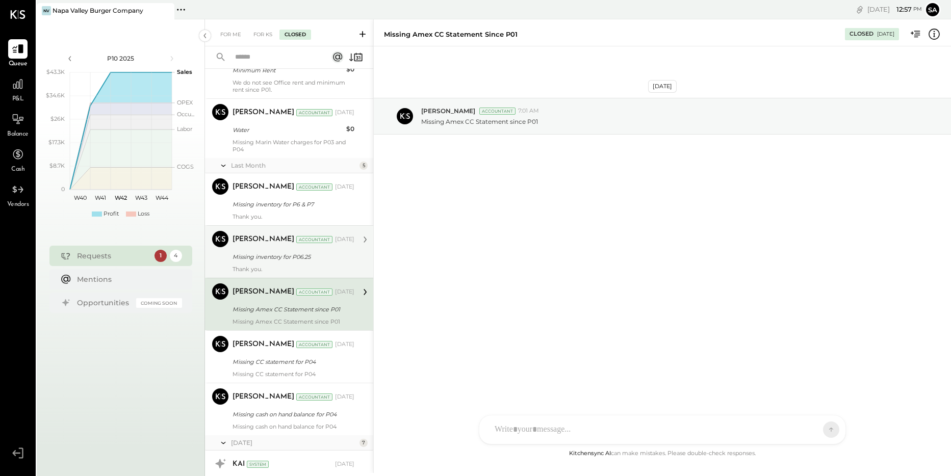
click at [298, 267] on div "Thank you." at bounding box center [294, 269] width 122 height 7
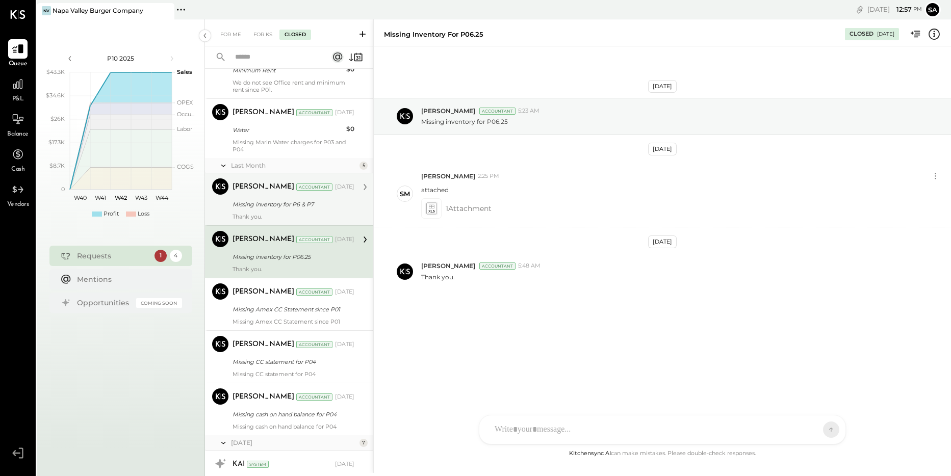
click at [298, 215] on div "Thank you." at bounding box center [294, 216] width 122 height 7
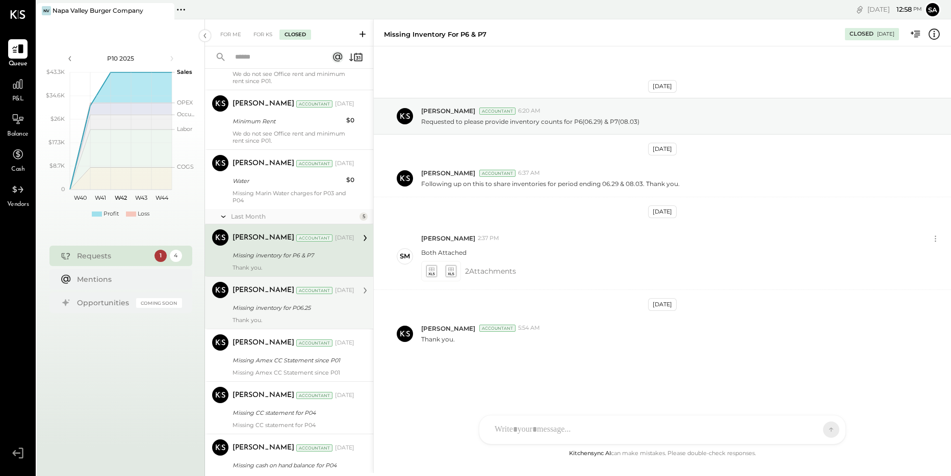
scroll to position [502, 0]
